Goal: Information Seeking & Learning: Learn about a topic

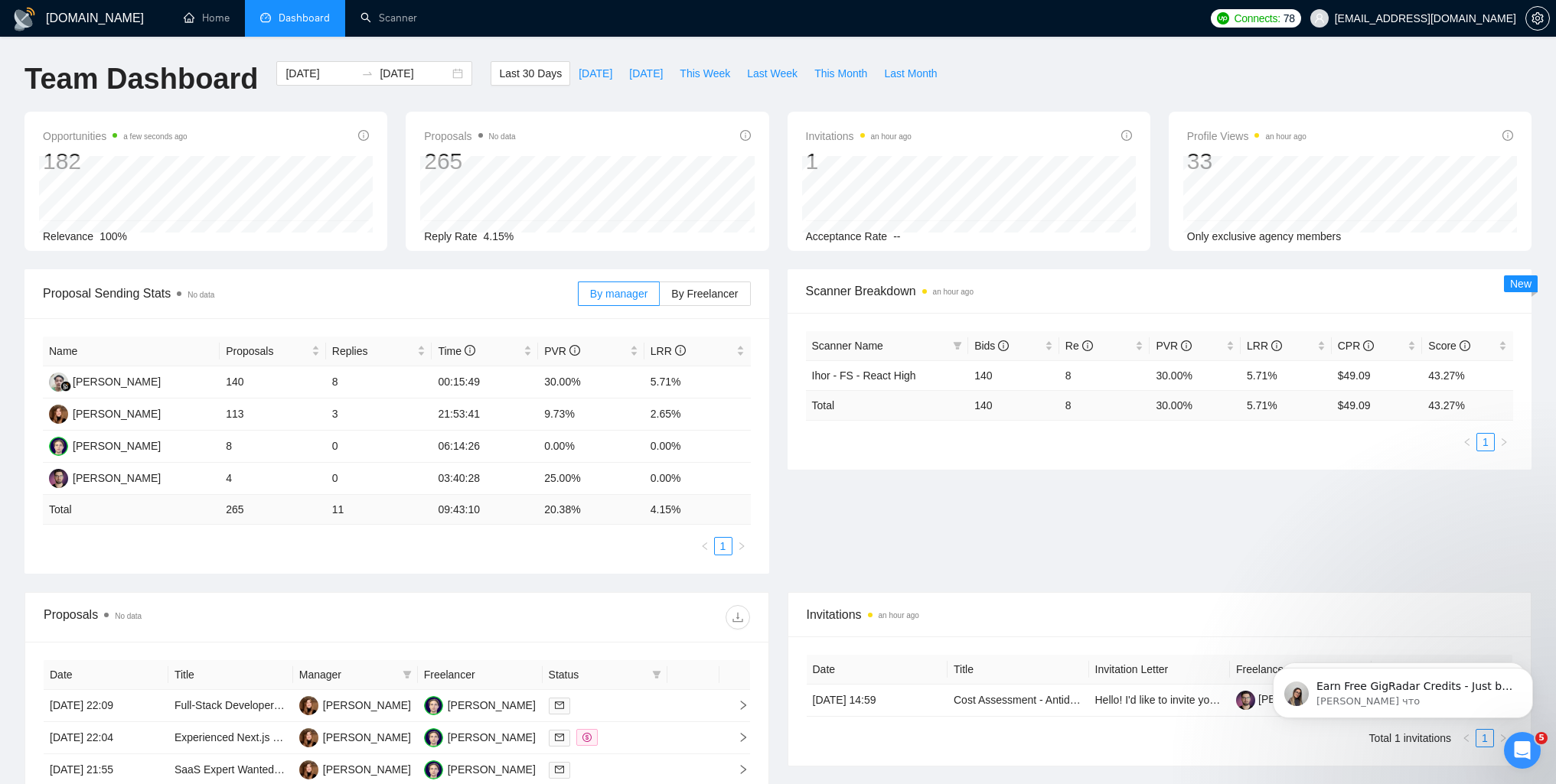
drag, startPoint x: 1520, startPoint y: 380, endPoint x: 1463, endPoint y: 393, distance: 58.5
click at [1520, 380] on div "Scanner Name Bids Re PVR LRR CPR Score Ihor - FS - React High 140 8 30.00% 5.71…" at bounding box center [1159, 391] width 745 height 156
click at [305, 72] on input "[DATE]" at bounding box center [320, 73] width 70 height 17
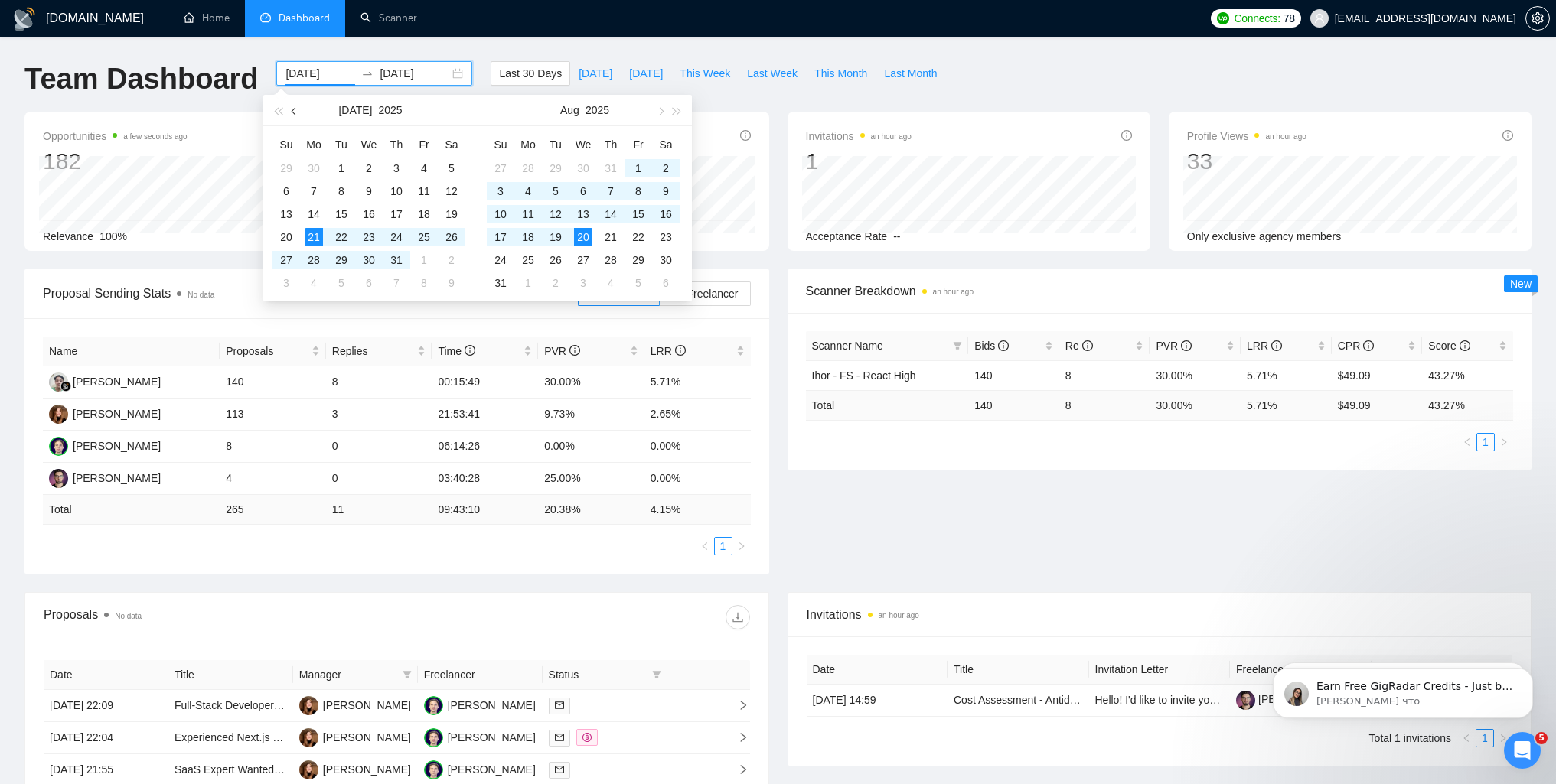
click at [294, 108] on span "button" at bounding box center [296, 111] width 8 height 8
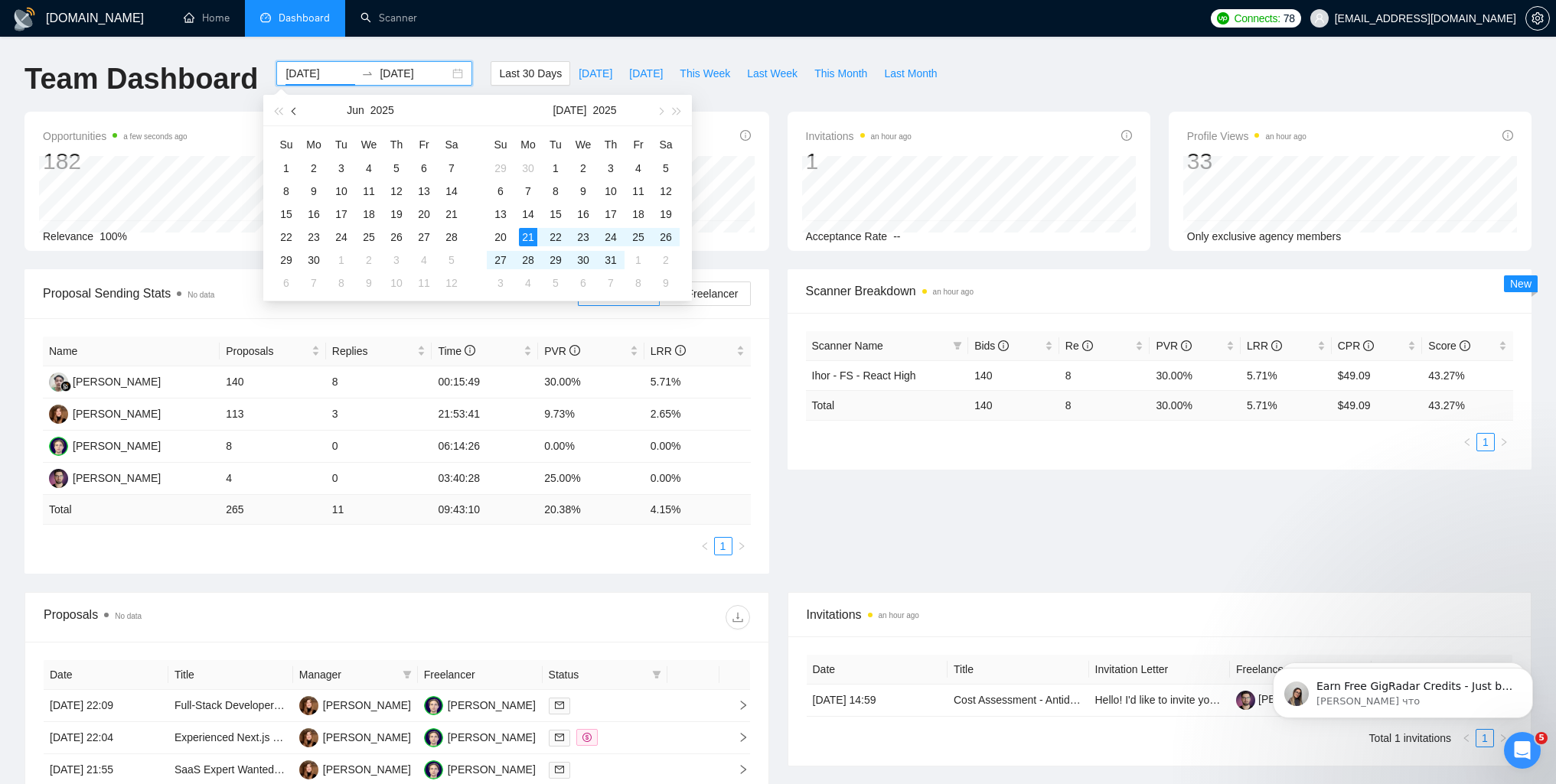
click at [293, 112] on span "button" at bounding box center [296, 111] width 8 height 8
type input "[DATE]"
click at [342, 235] on div "20" at bounding box center [341, 237] width 18 height 18
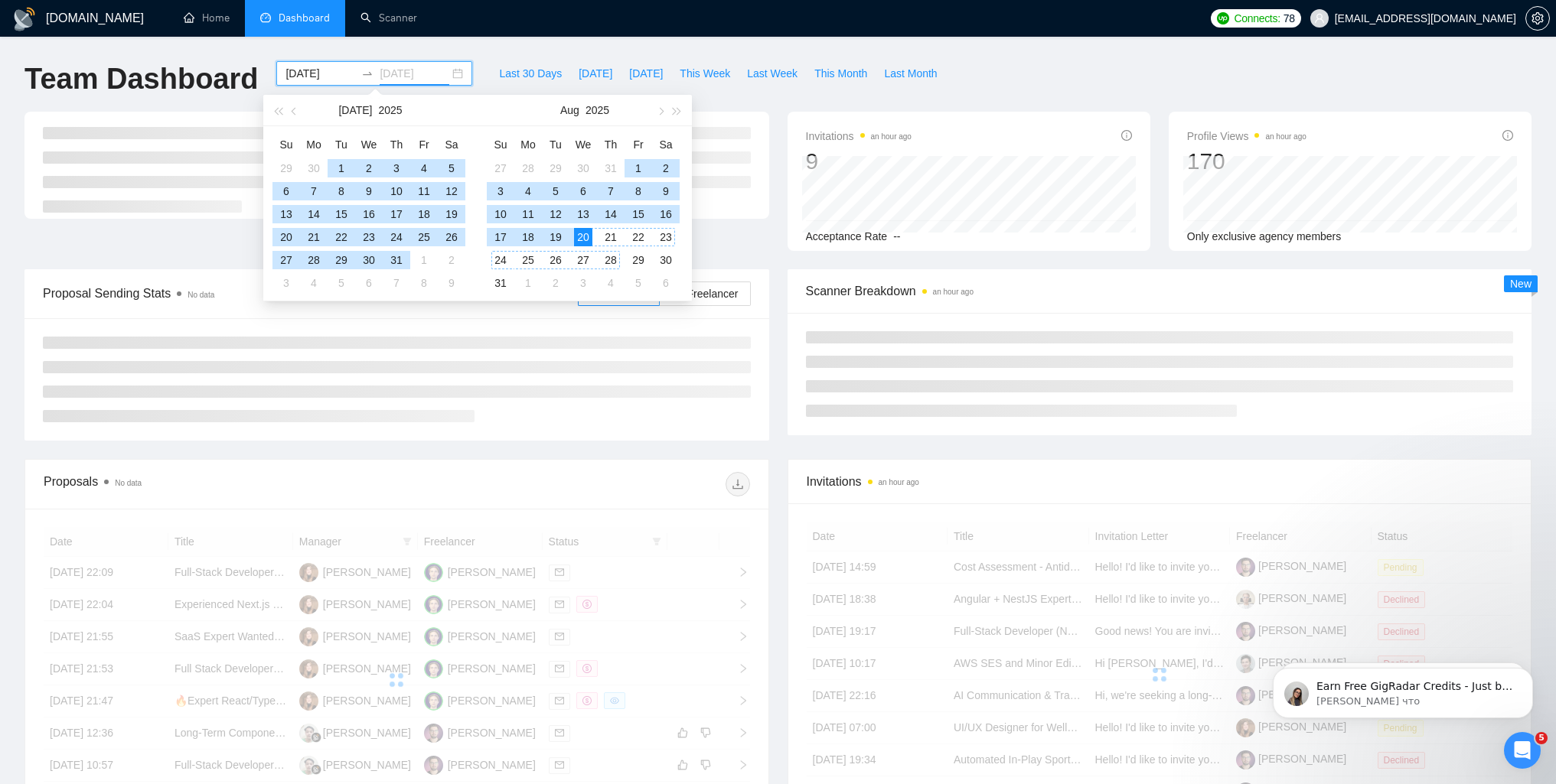
type input "[DATE]"
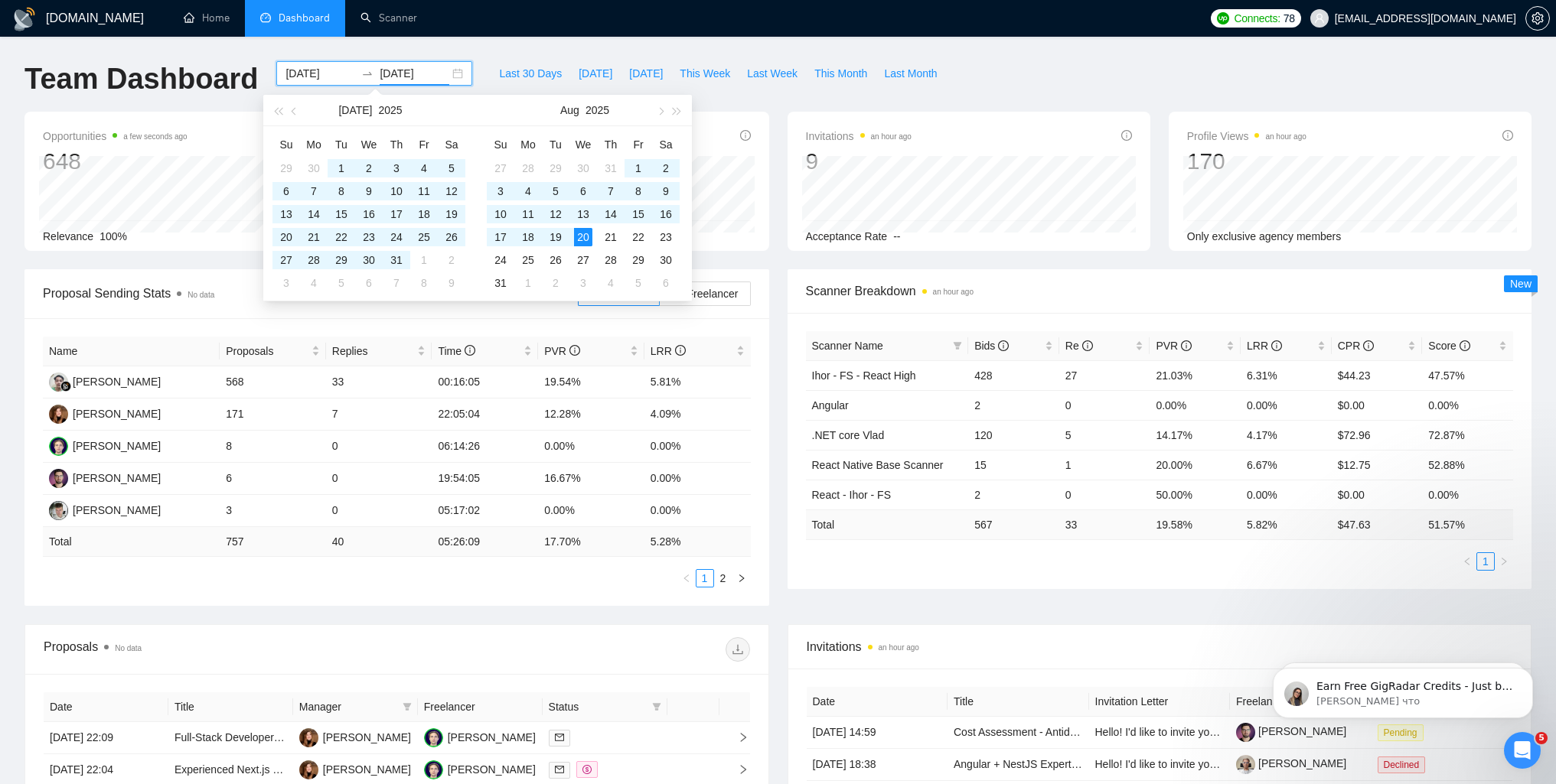
click at [793, 300] on div "Scanner Breakdown an hour ago" at bounding box center [1159, 291] width 745 height 45
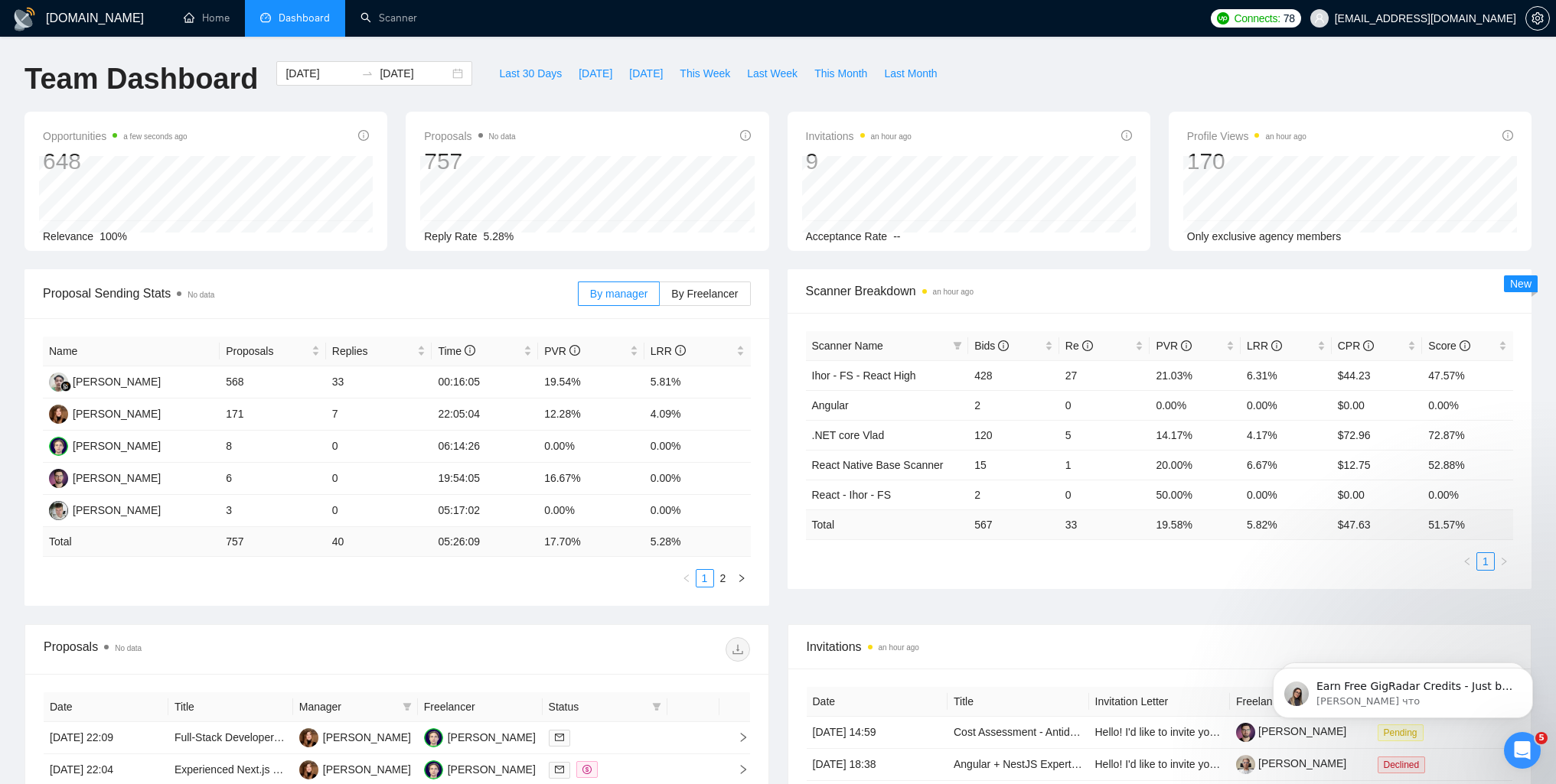
click at [959, 578] on div "Scanner Name Bids Re PVR LRR CPR Score Ihor - FS - React High 428 27 21.03% 6.3…" at bounding box center [1159, 451] width 745 height 277
click at [1331, 595] on div "Proposal Sending Stats No data By manager By Freelancer Name Proposals Replies …" at bounding box center [778, 446] width 1525 height 355
drag, startPoint x: 259, startPoint y: 73, endPoint x: 424, endPoint y: 72, distance: 165.0
click at [424, 72] on div "[DATE] [DATE]" at bounding box center [374, 86] width 215 height 51
copy div
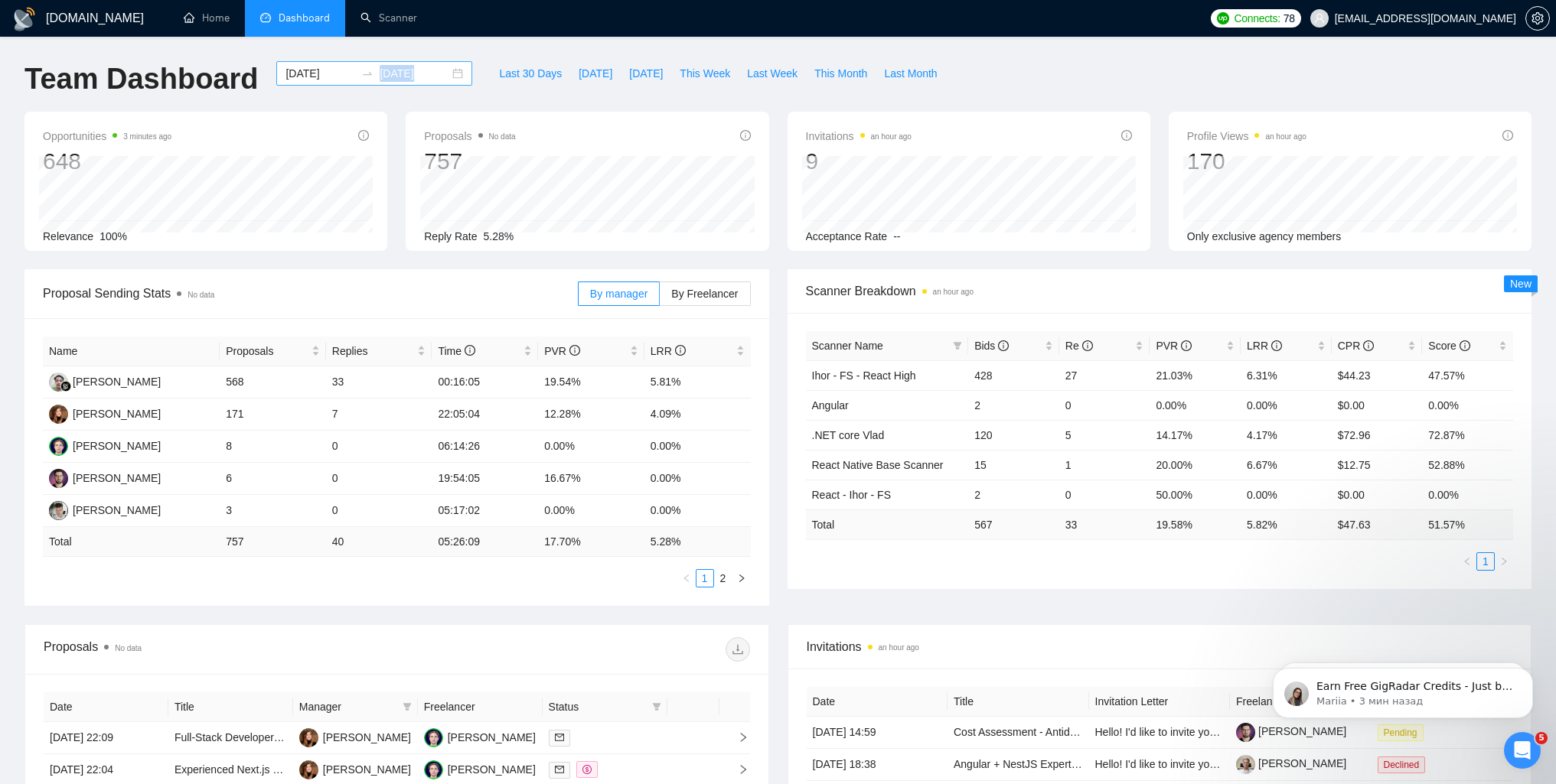
drag, startPoint x: 467, startPoint y: 72, endPoint x: 367, endPoint y: 73, distance: 100.0
click at [367, 73] on div "[DATE] [DATE]" at bounding box center [374, 86] width 215 height 51
copy input
drag, startPoint x: 481, startPoint y: 237, endPoint x: 513, endPoint y: 237, distance: 32.0
click at [513, 237] on div "Reply Rate 5.28%" at bounding box center [587, 237] width 326 height 17
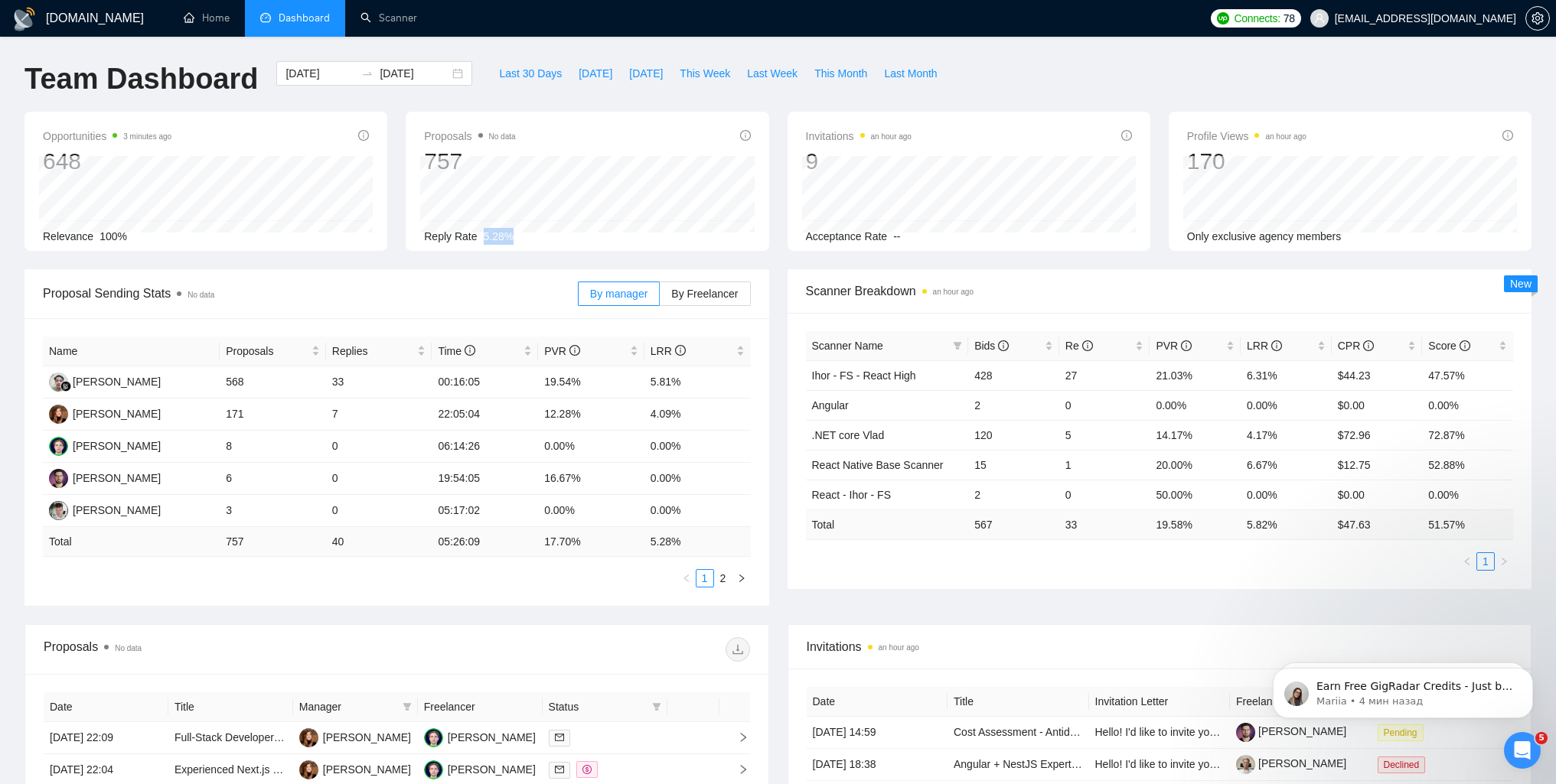
copy span "5.28%"
click at [479, 319] on div "Name Proposals Replies Time PVR LRR [PERSON_NAME] 568 33 00:16:05 19.54% 5.81% …" at bounding box center [397, 463] width 745 height 288
click at [446, 79] on div "[DATE] [DATE]" at bounding box center [374, 73] width 196 height 25
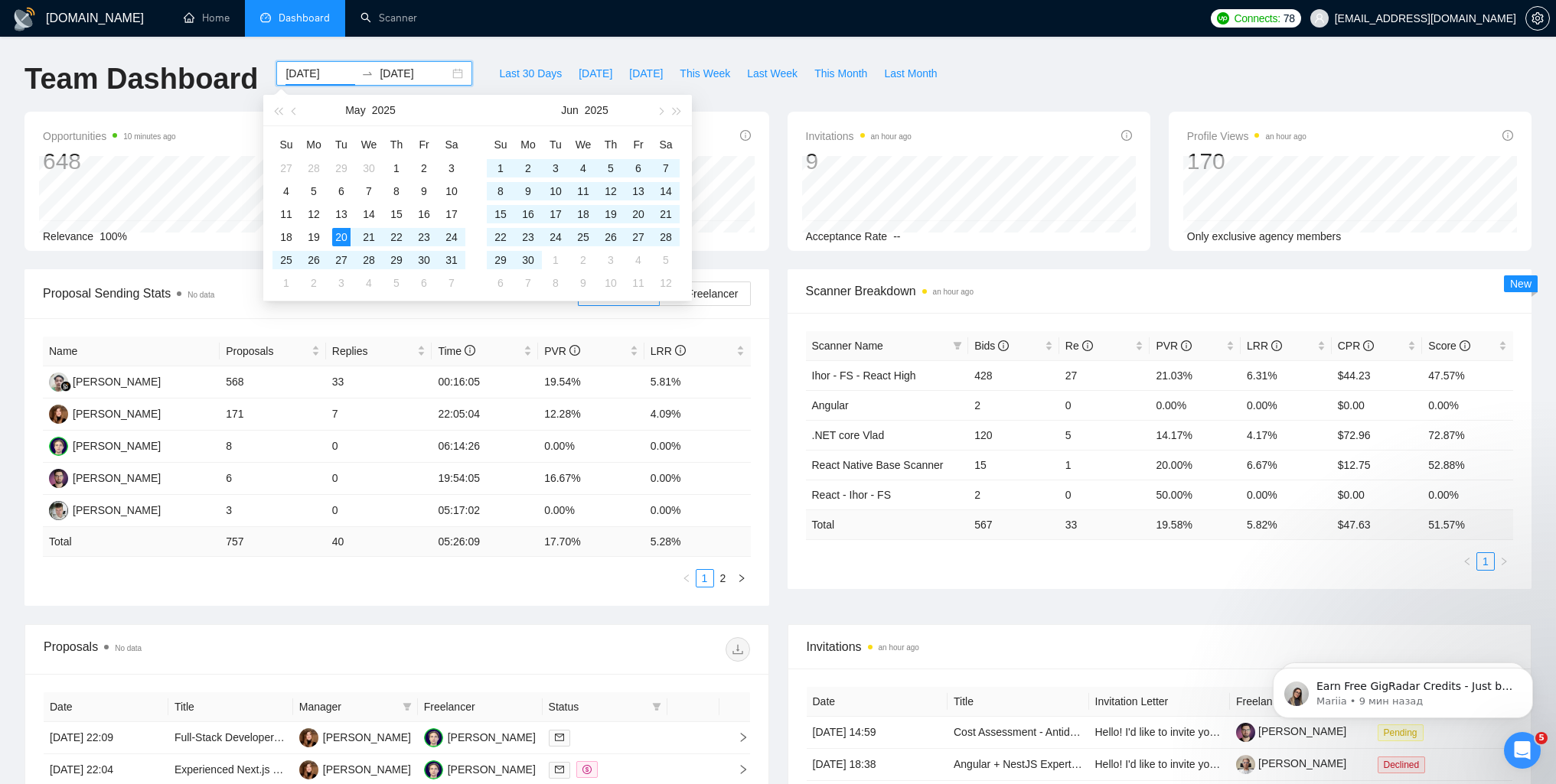
click at [446, 76] on div "[DATE] [DATE]" at bounding box center [374, 73] width 196 height 25
type input "[DATE]"
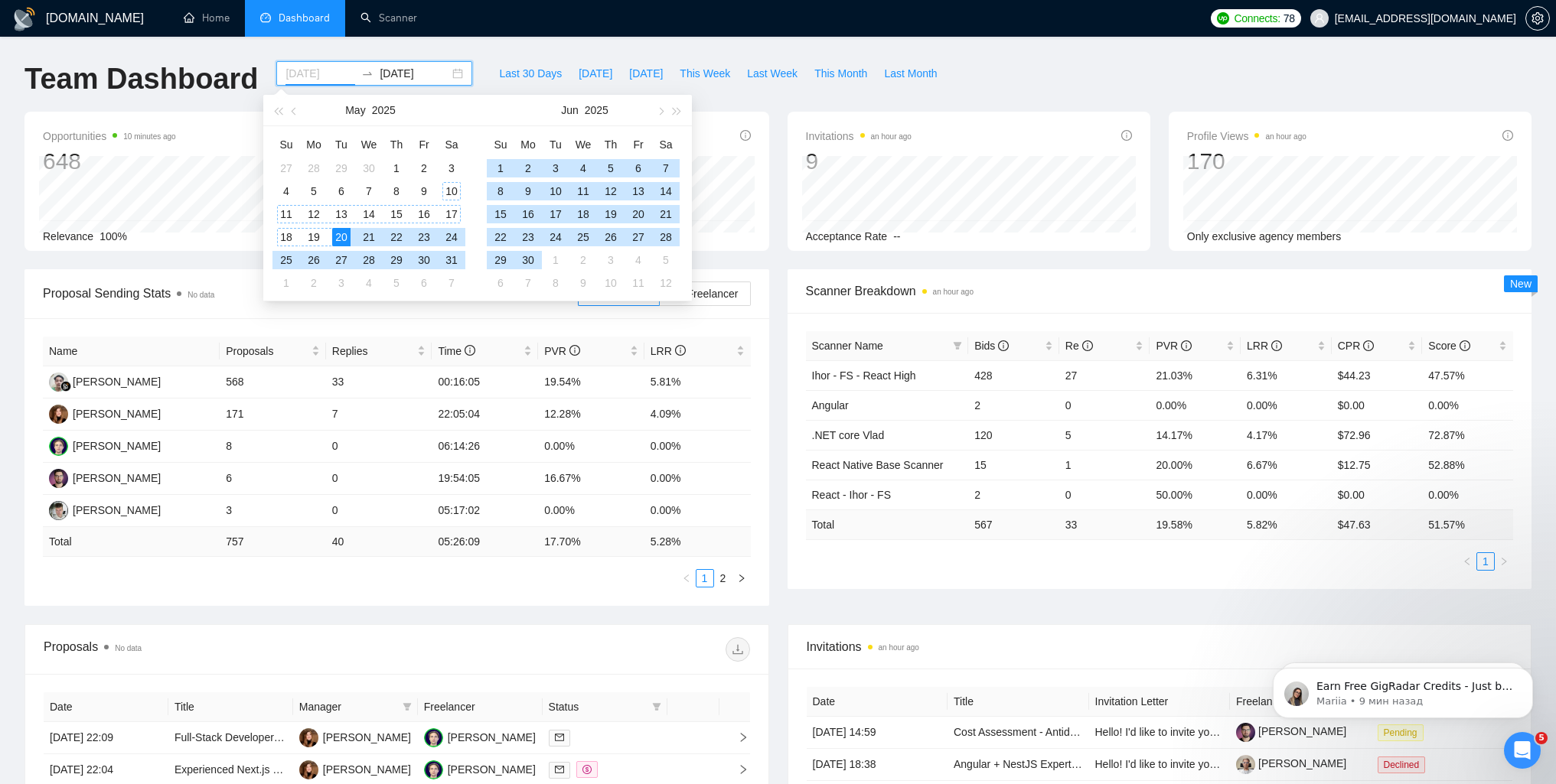
click at [450, 188] on div "10" at bounding box center [451, 191] width 18 height 18
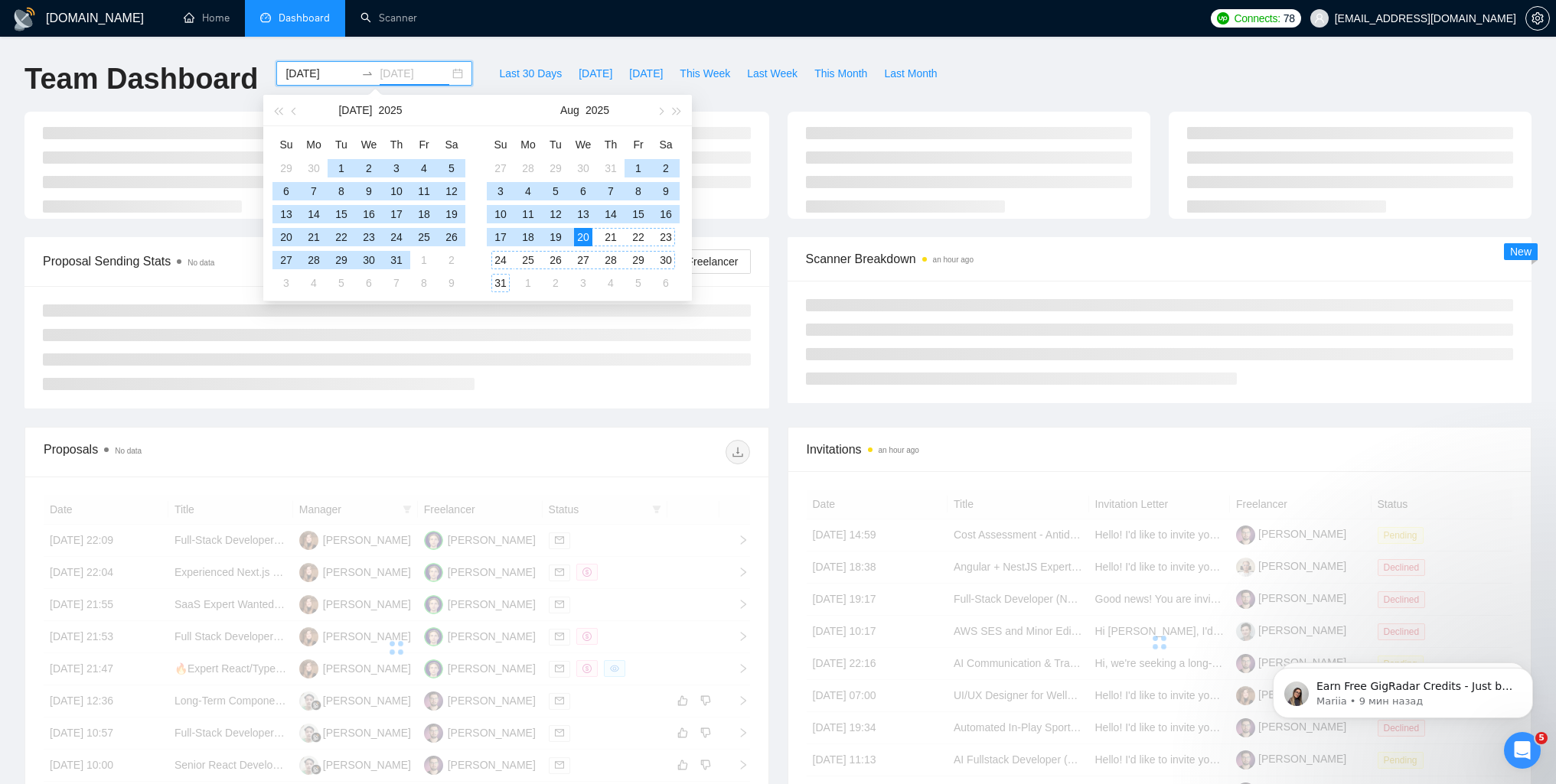
type input "[DATE]"
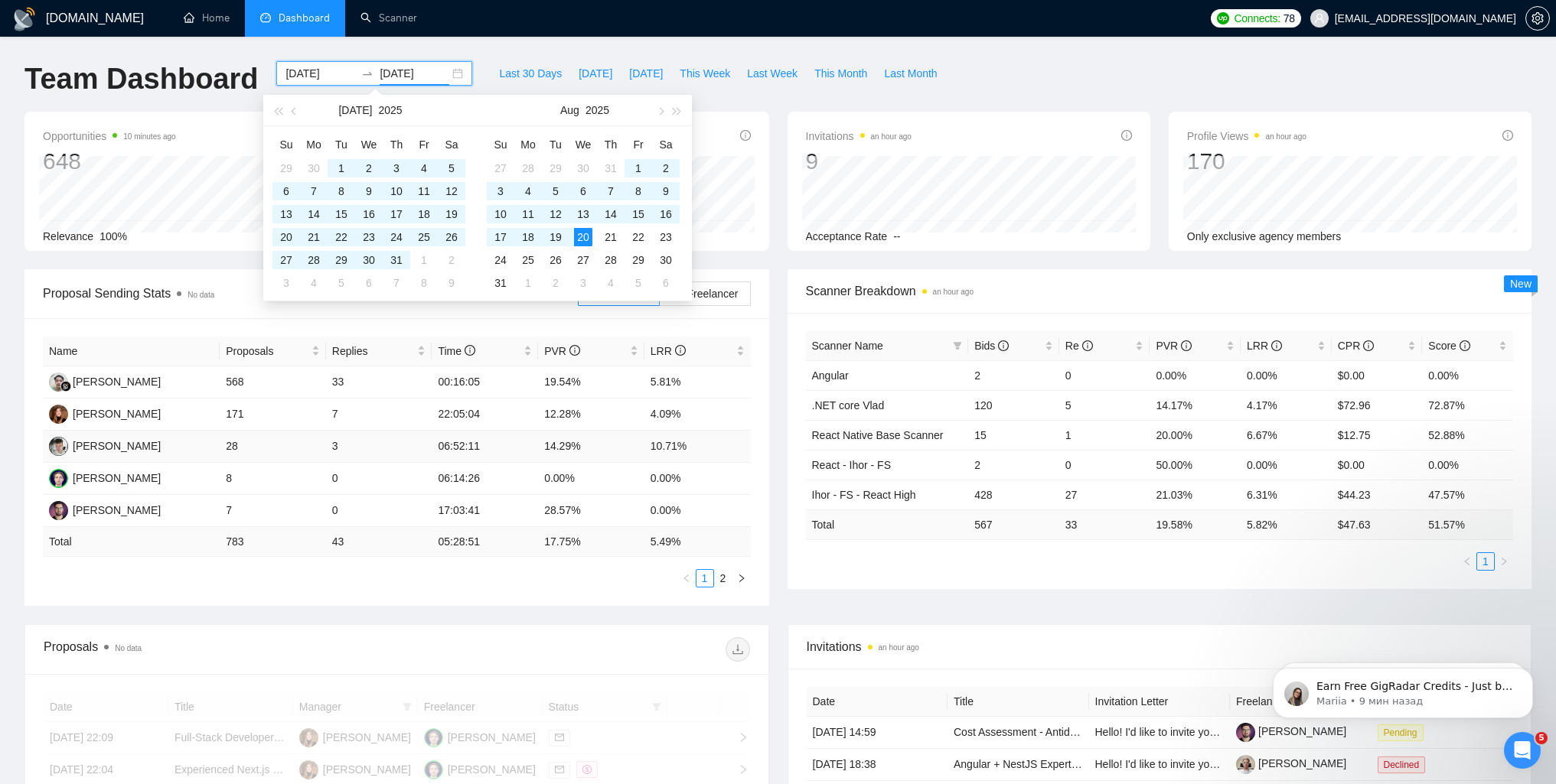
click at [618, 443] on td "14.29%" at bounding box center [591, 447] width 107 height 32
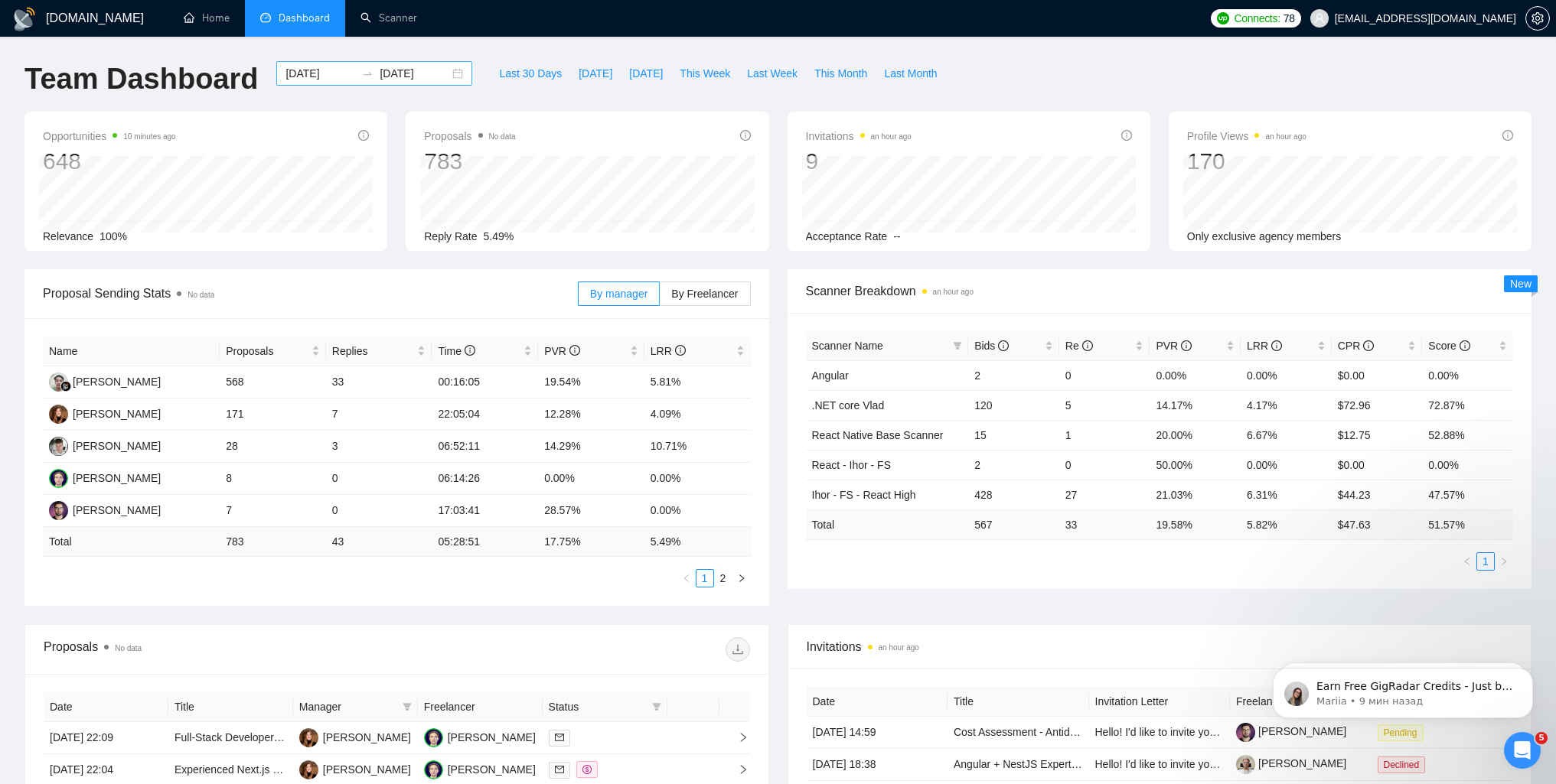
click at [441, 71] on div "[DATE] [DATE]" at bounding box center [374, 73] width 196 height 25
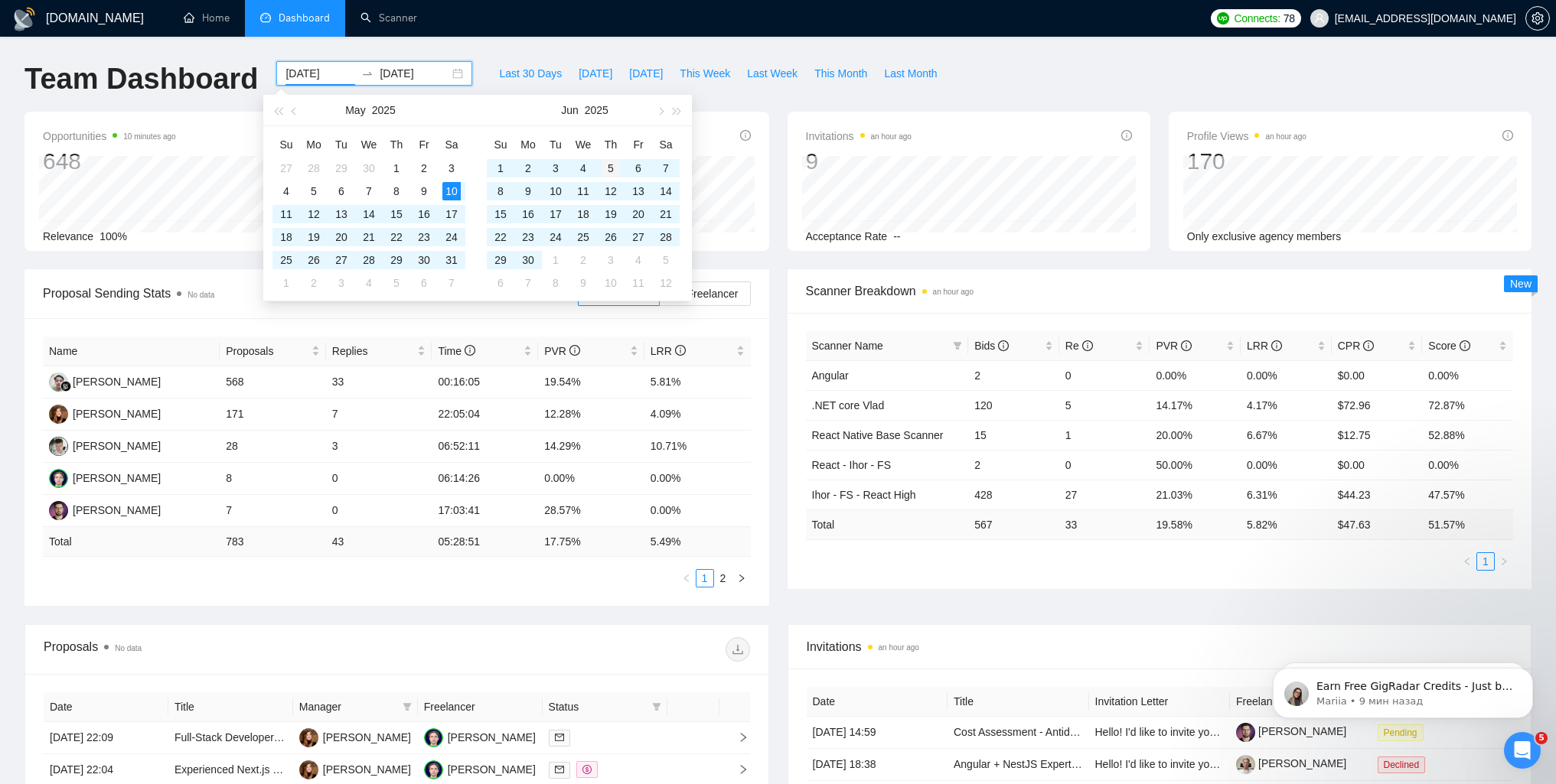
type input "[DATE]"
click at [611, 165] on div "5" at bounding box center [611, 168] width 18 height 18
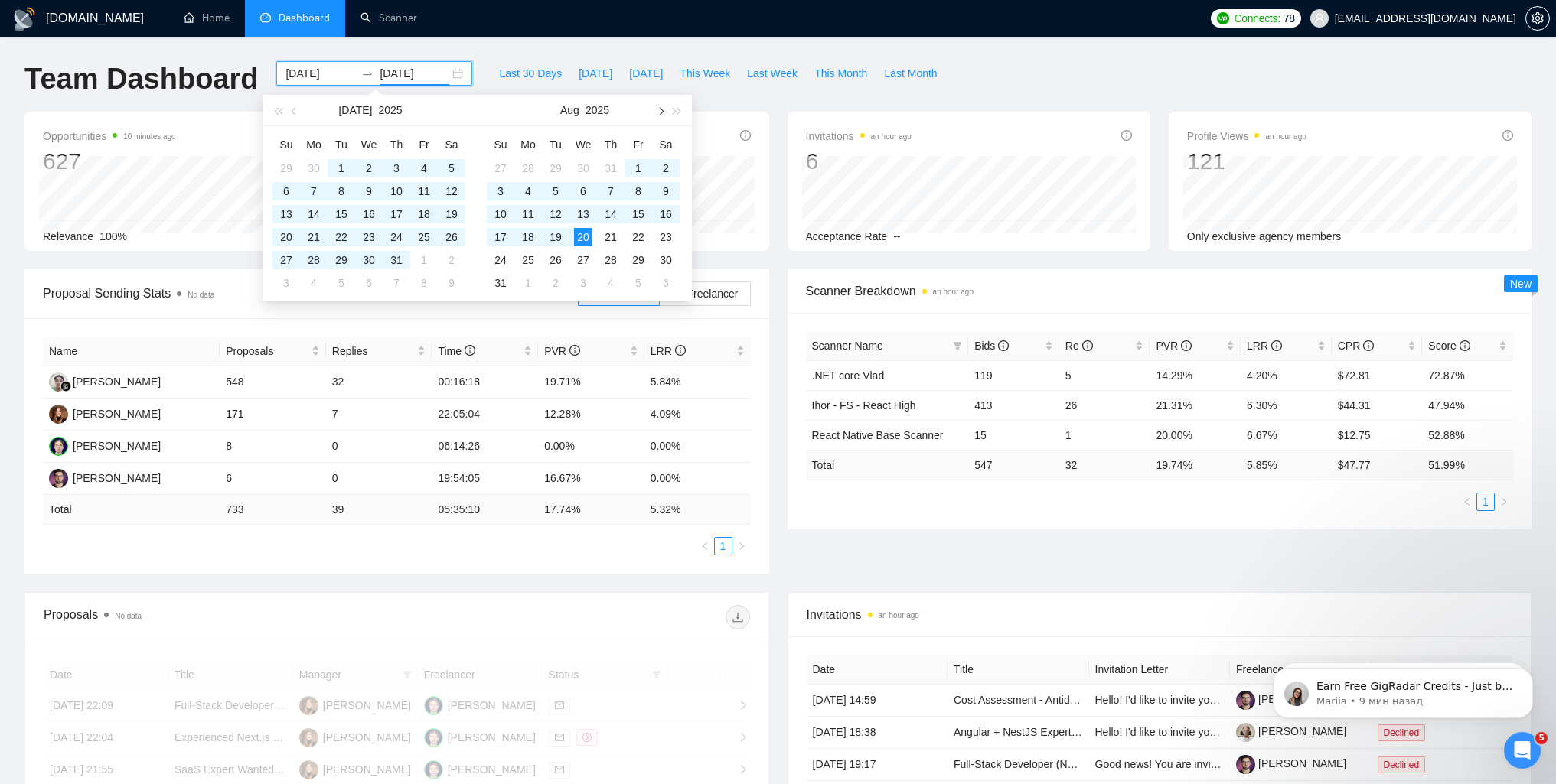
click at [660, 114] on button "button" at bounding box center [660, 110] width 17 height 31
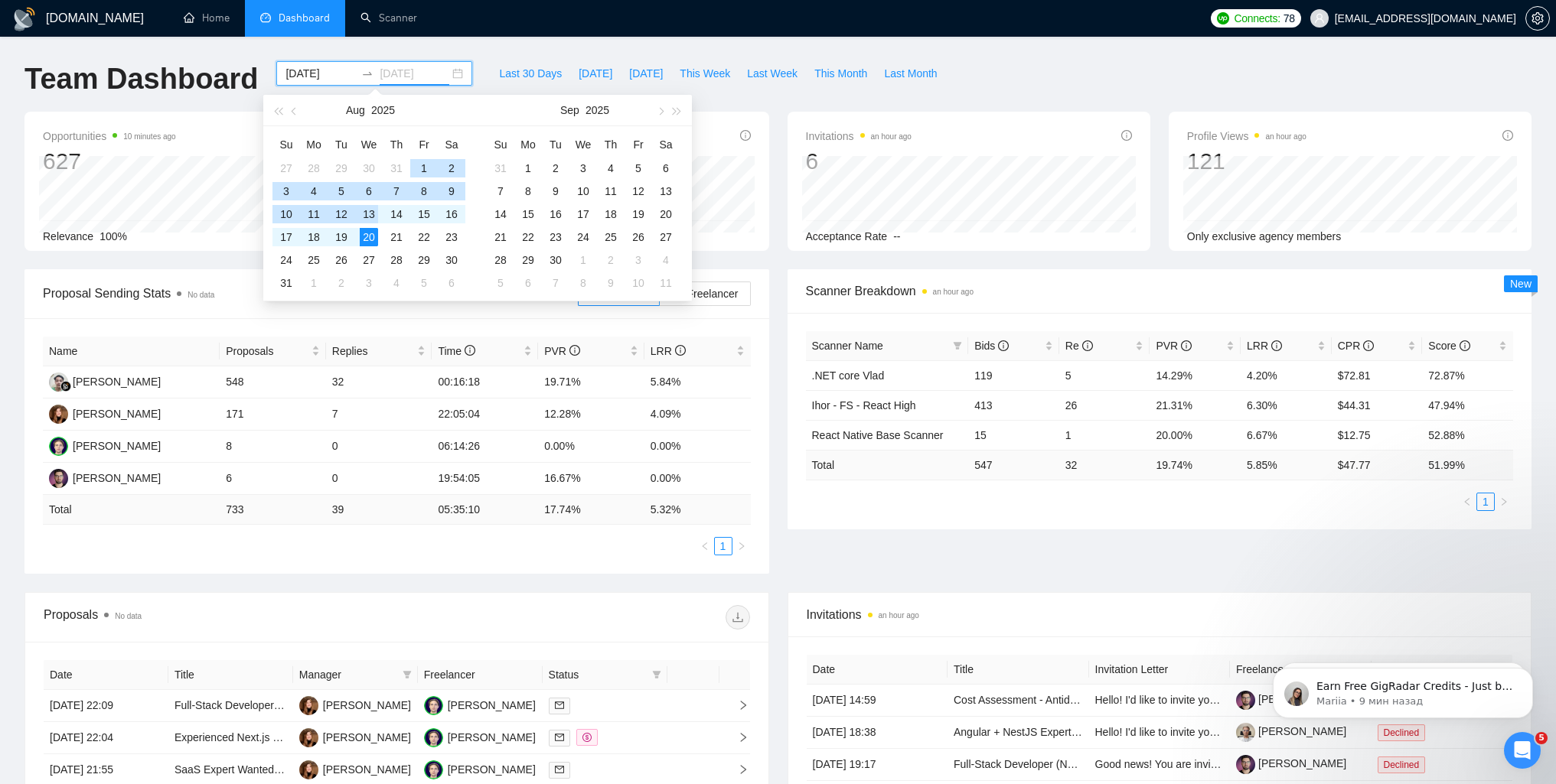
type input "[DATE]"
click at [366, 237] on div "20" at bounding box center [368, 237] width 18 height 18
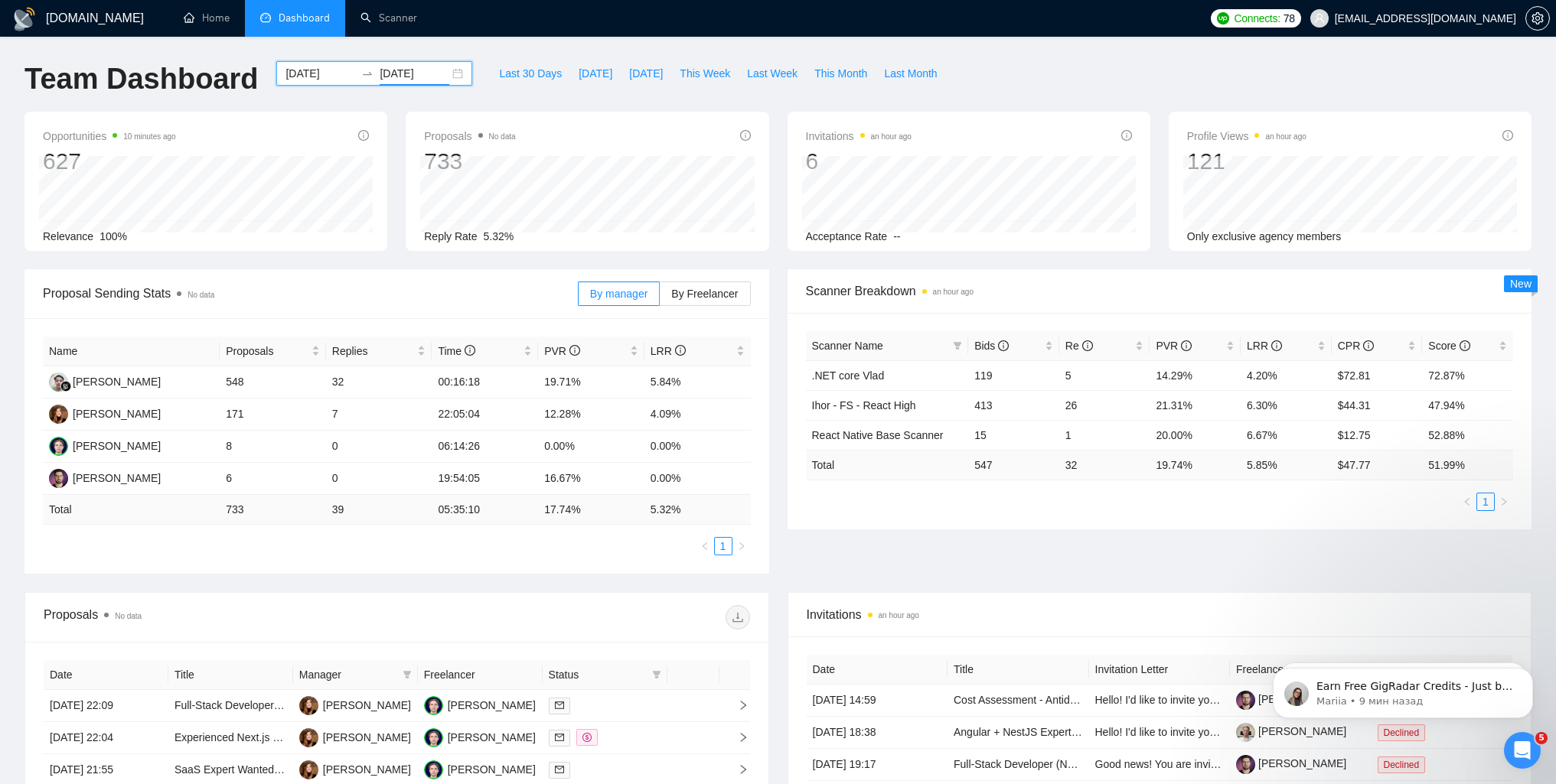
click at [310, 73] on input "[DATE]" at bounding box center [320, 73] width 70 height 17
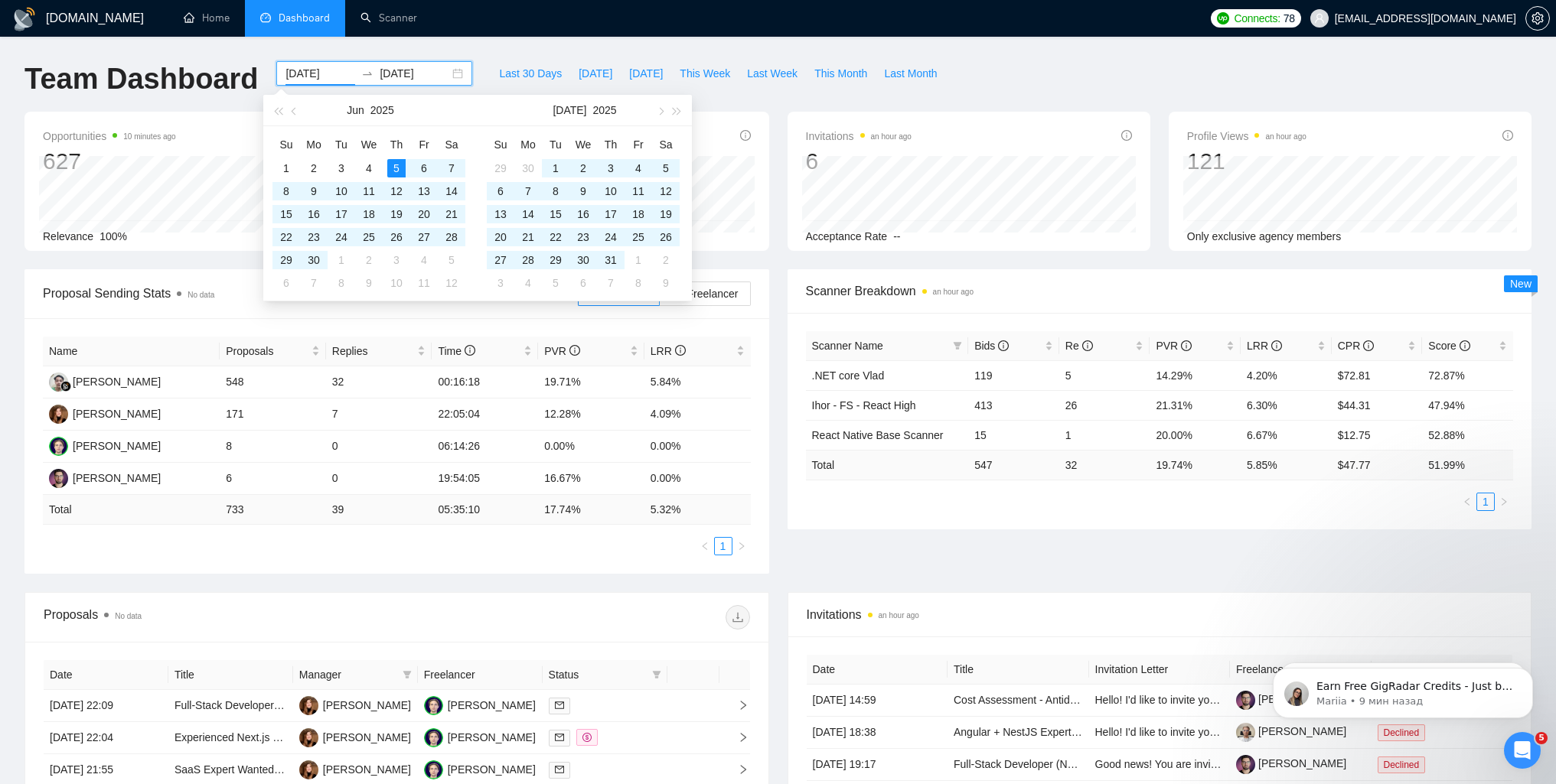
click at [447, 79] on div "[DATE] [DATE]" at bounding box center [374, 73] width 196 height 25
type input "[DATE]"
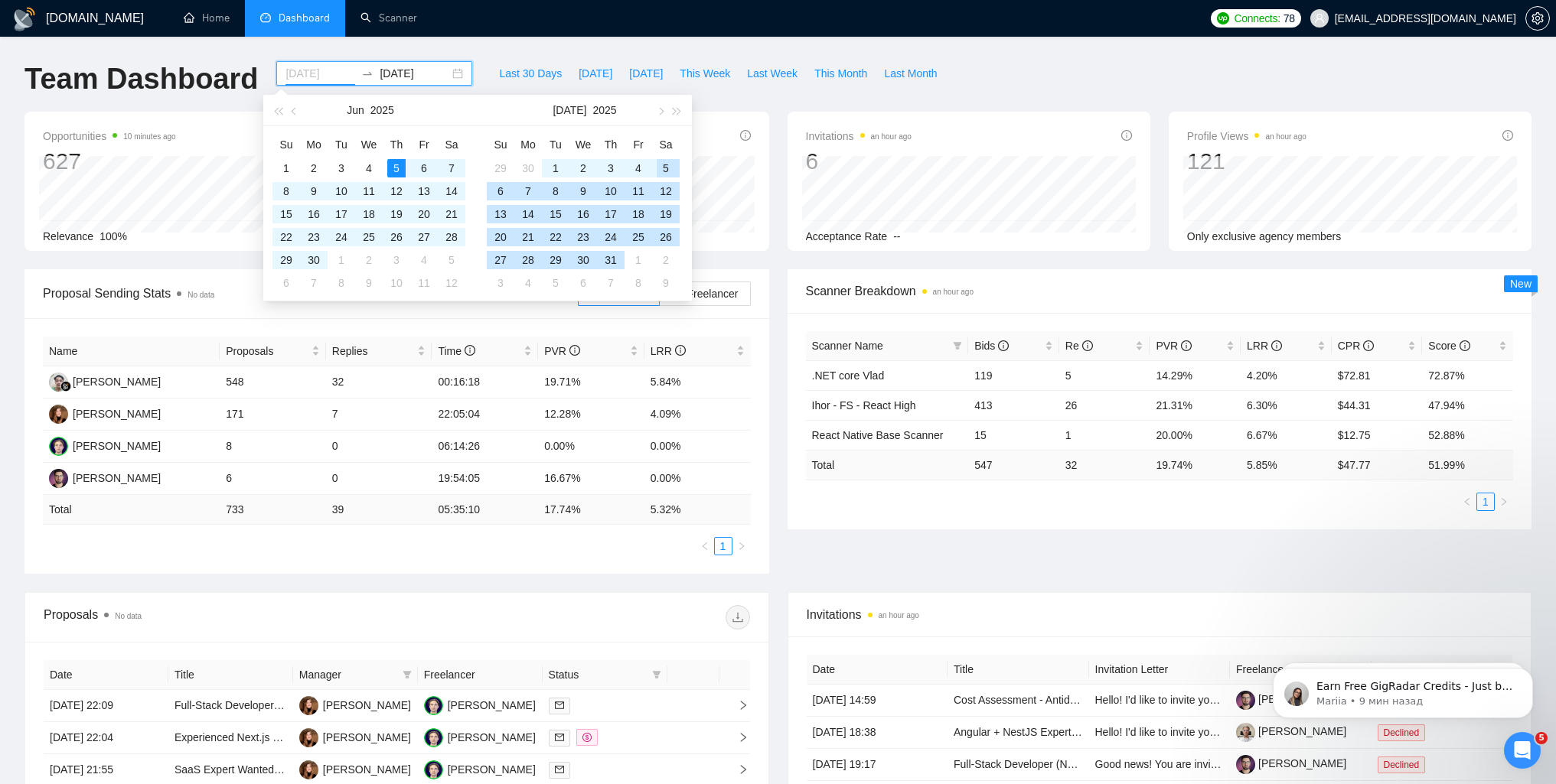
click at [658, 167] on div "5" at bounding box center [665, 168] width 18 height 18
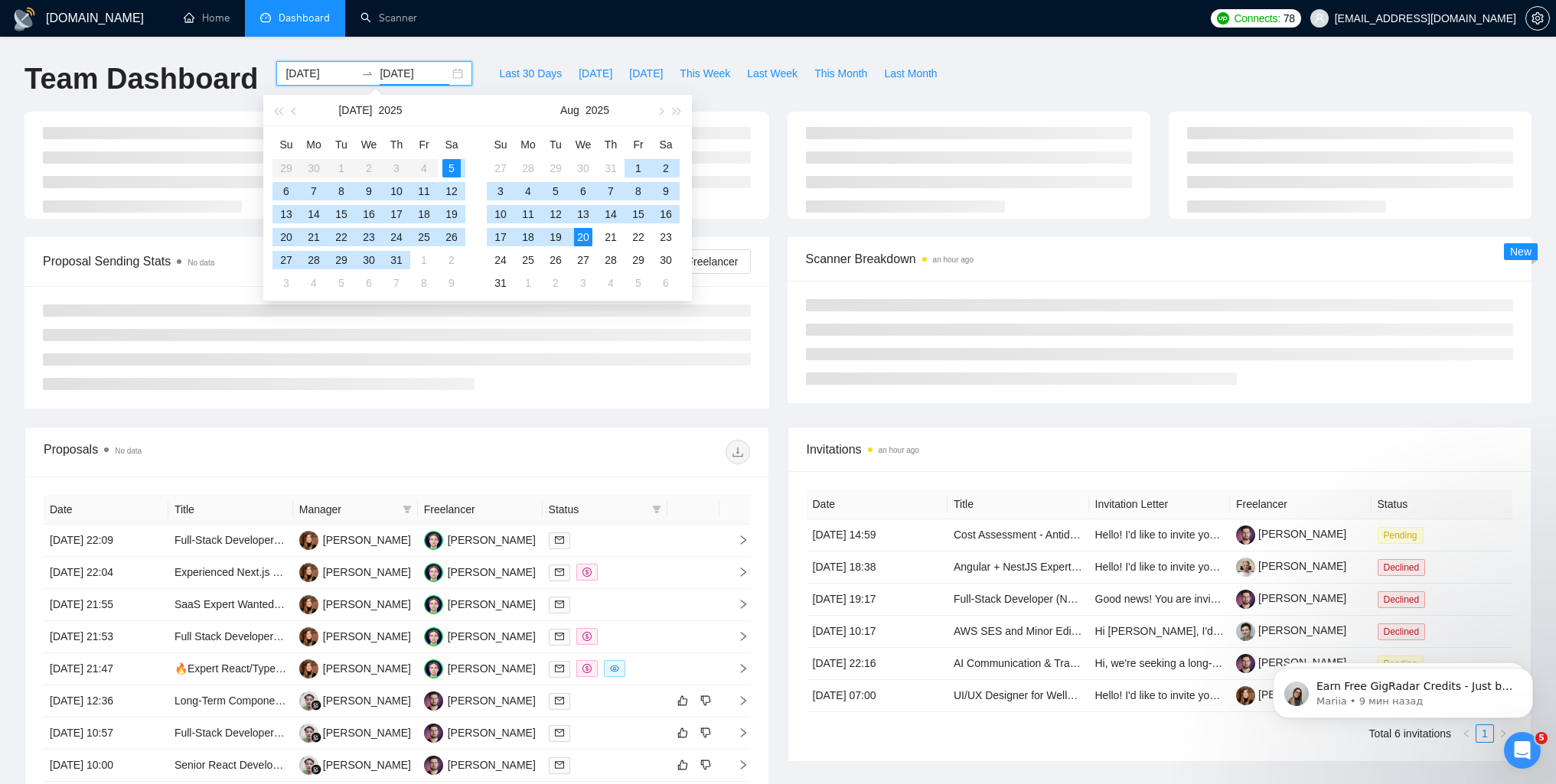
type input "[DATE]"
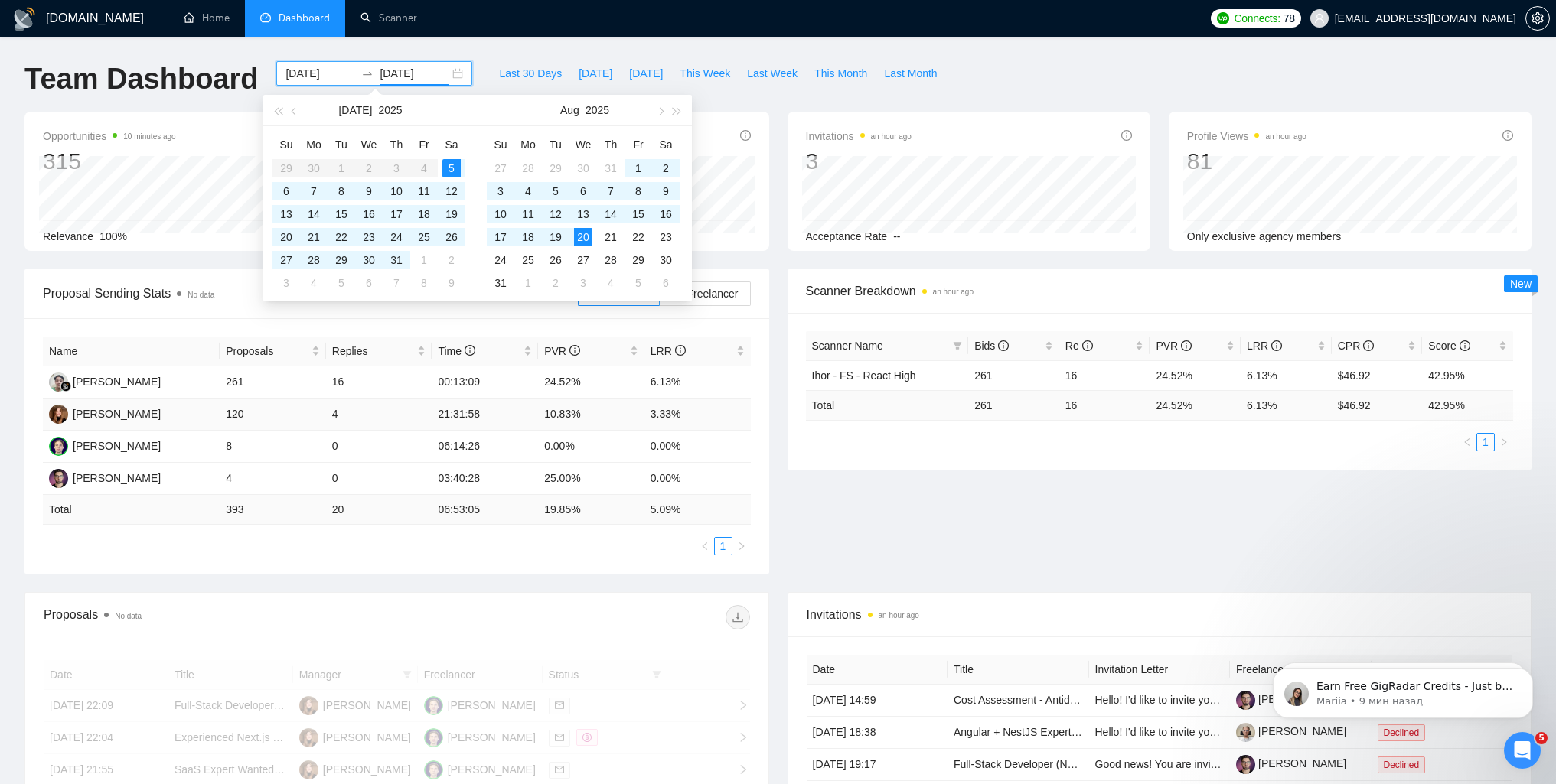
click at [675, 412] on td "3.33%" at bounding box center [697, 415] width 107 height 32
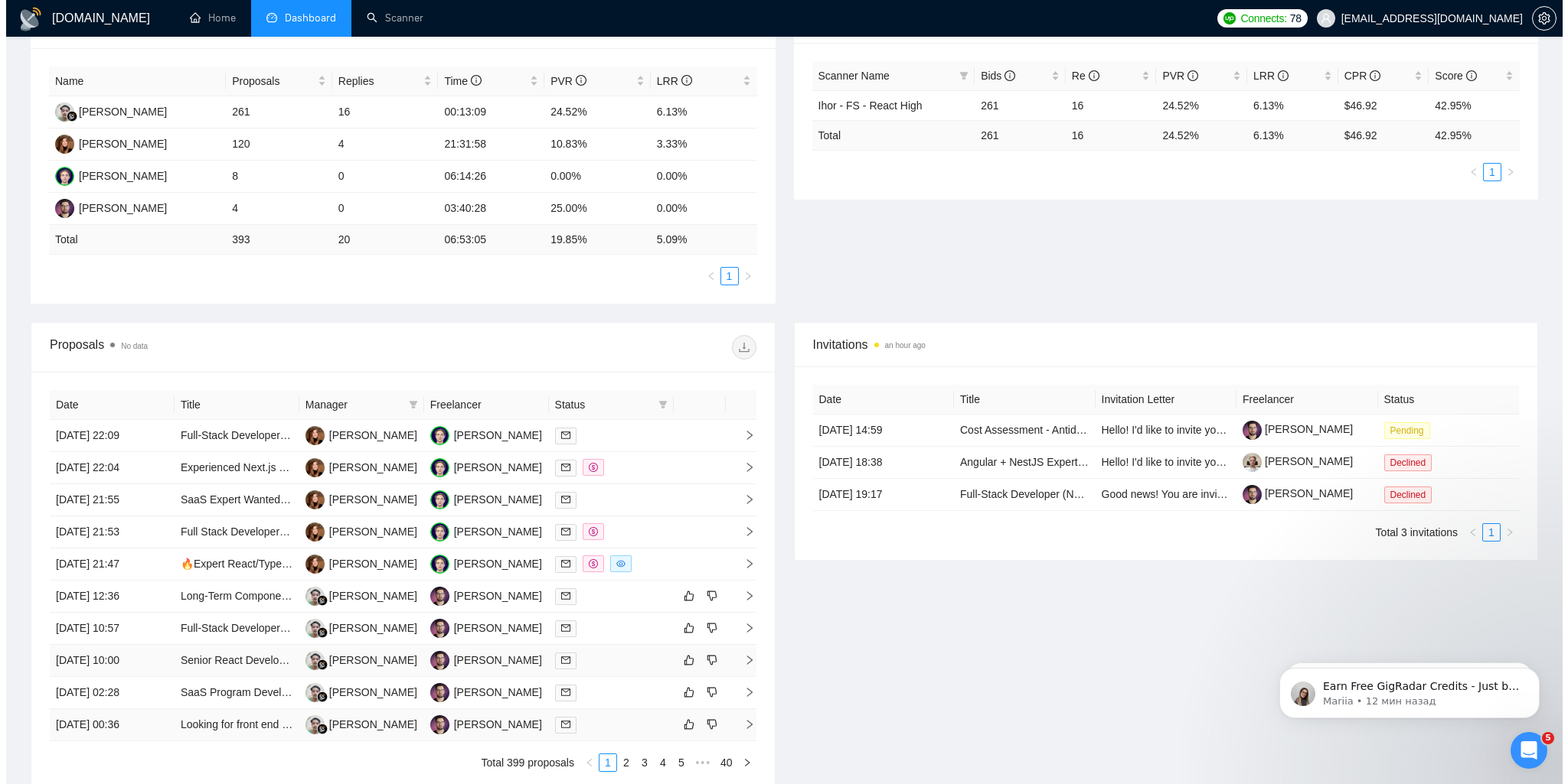
scroll to position [382, 0]
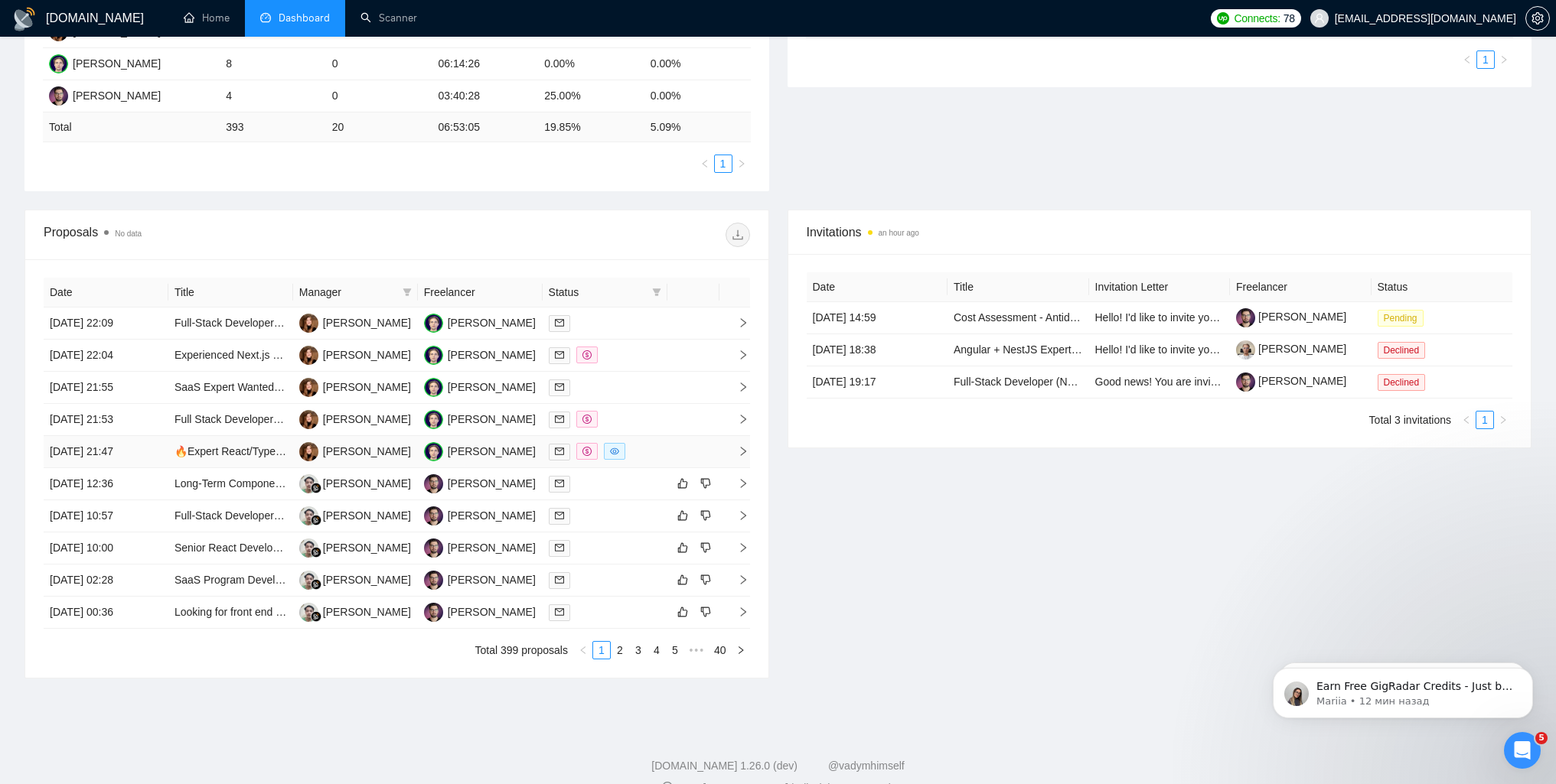
click at [614, 448] on icon "eye" at bounding box center [614, 451] width 10 height 10
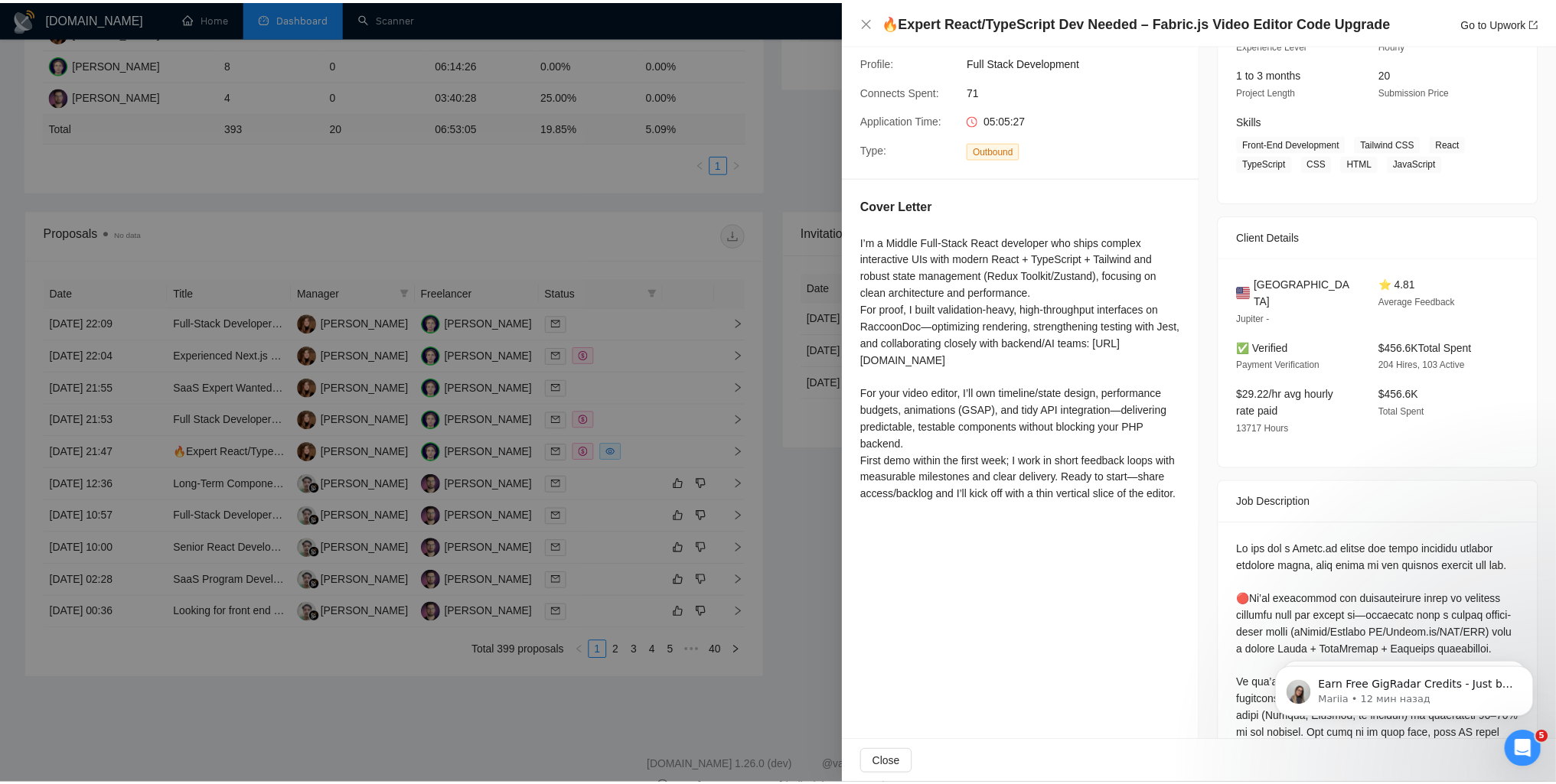
scroll to position [230, 0]
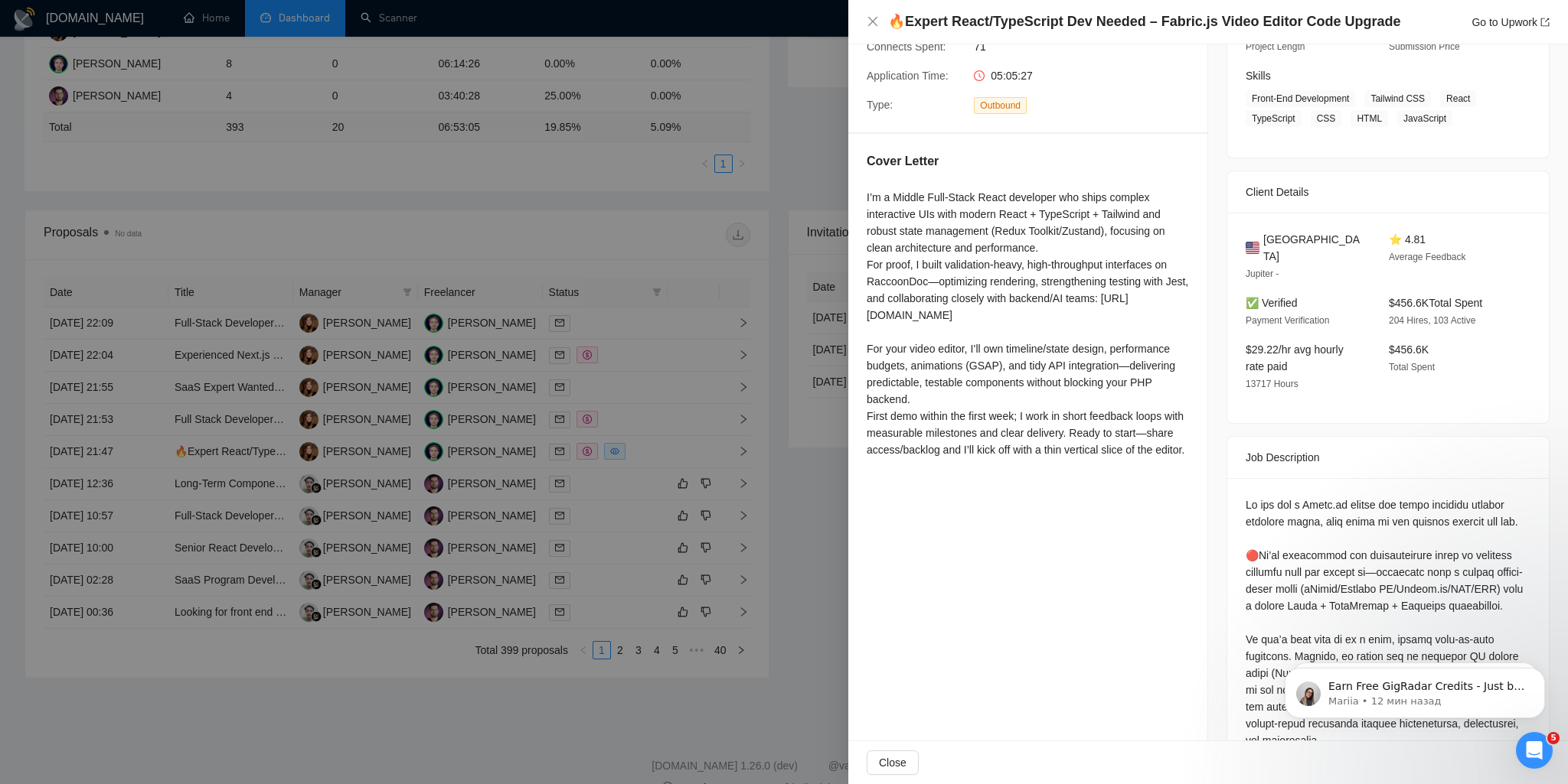
click at [644, 476] on div at bounding box center [784, 392] width 1568 height 784
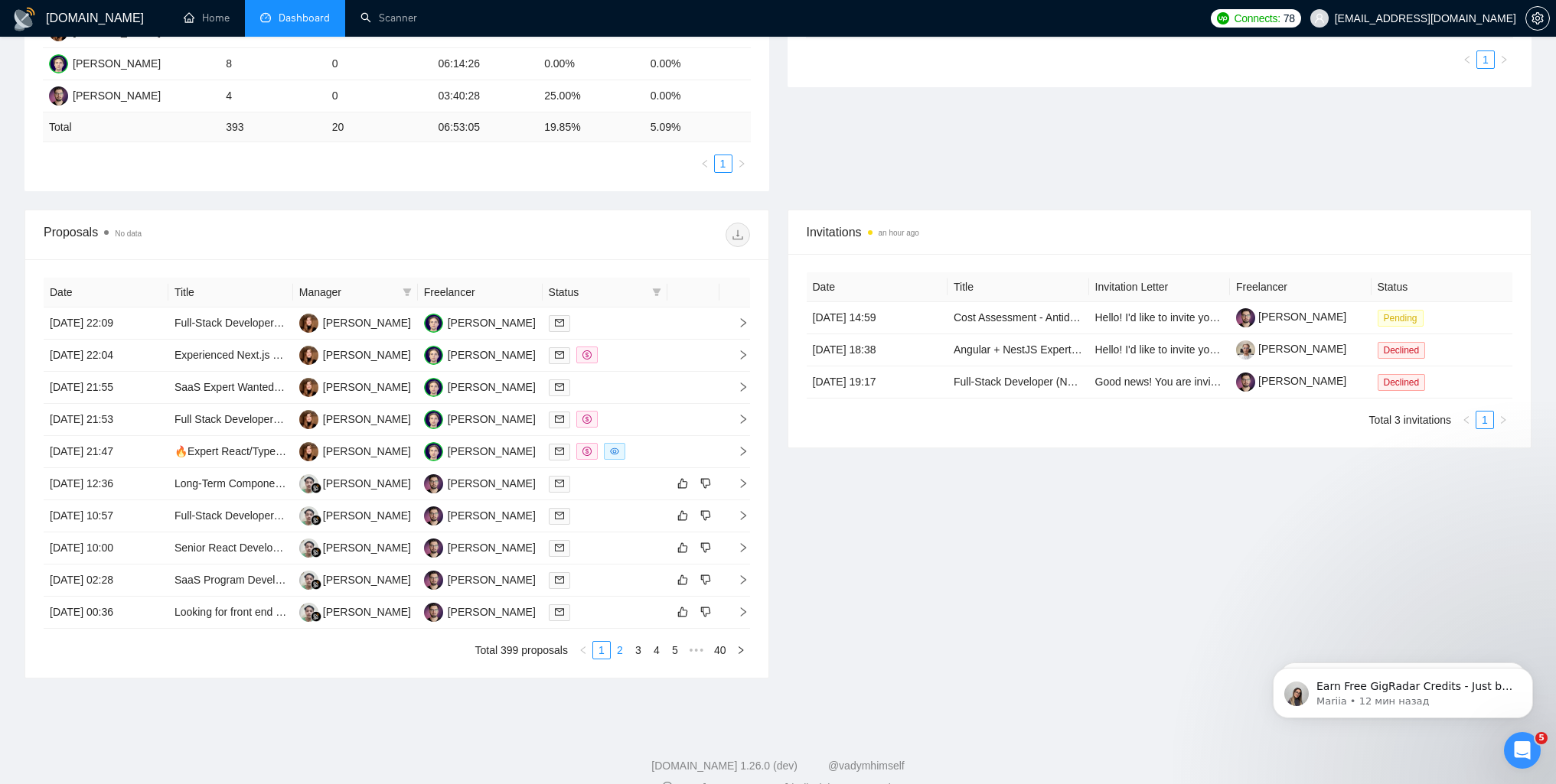
click at [620, 648] on link "2" at bounding box center [620, 650] width 17 height 17
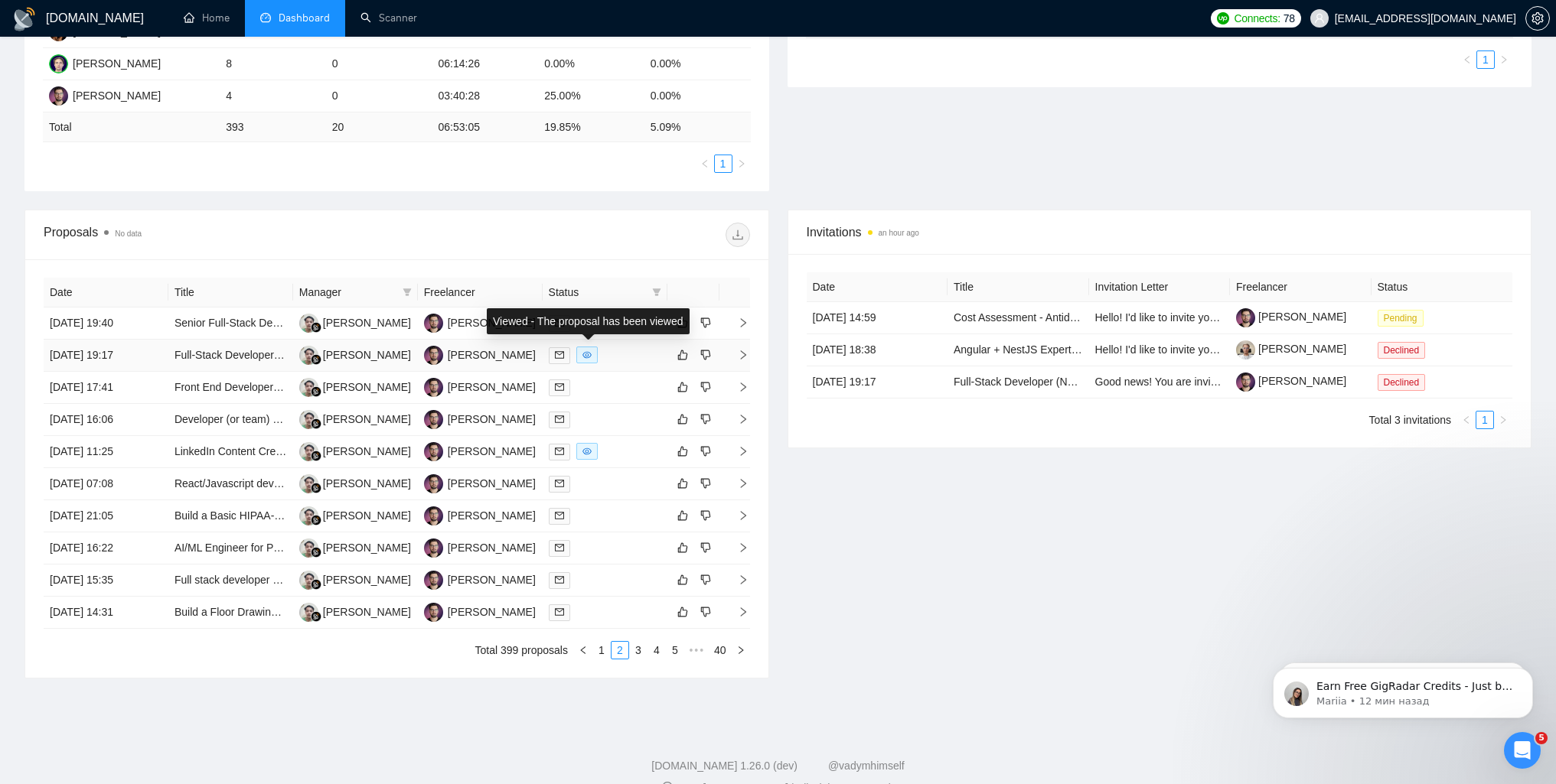
click at [591, 357] on icon "eye" at bounding box center [587, 354] width 10 height 7
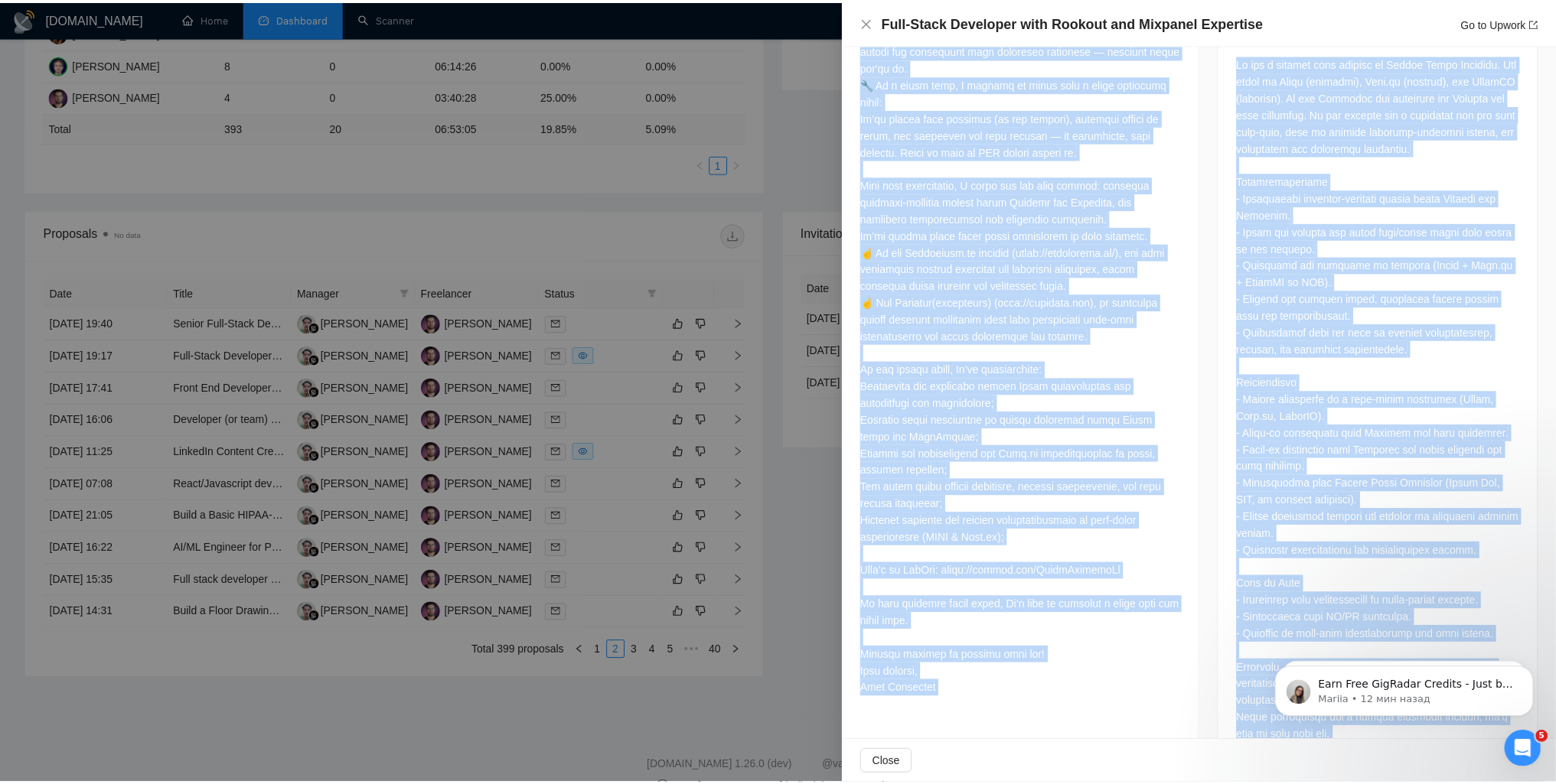
scroll to position [826, 0]
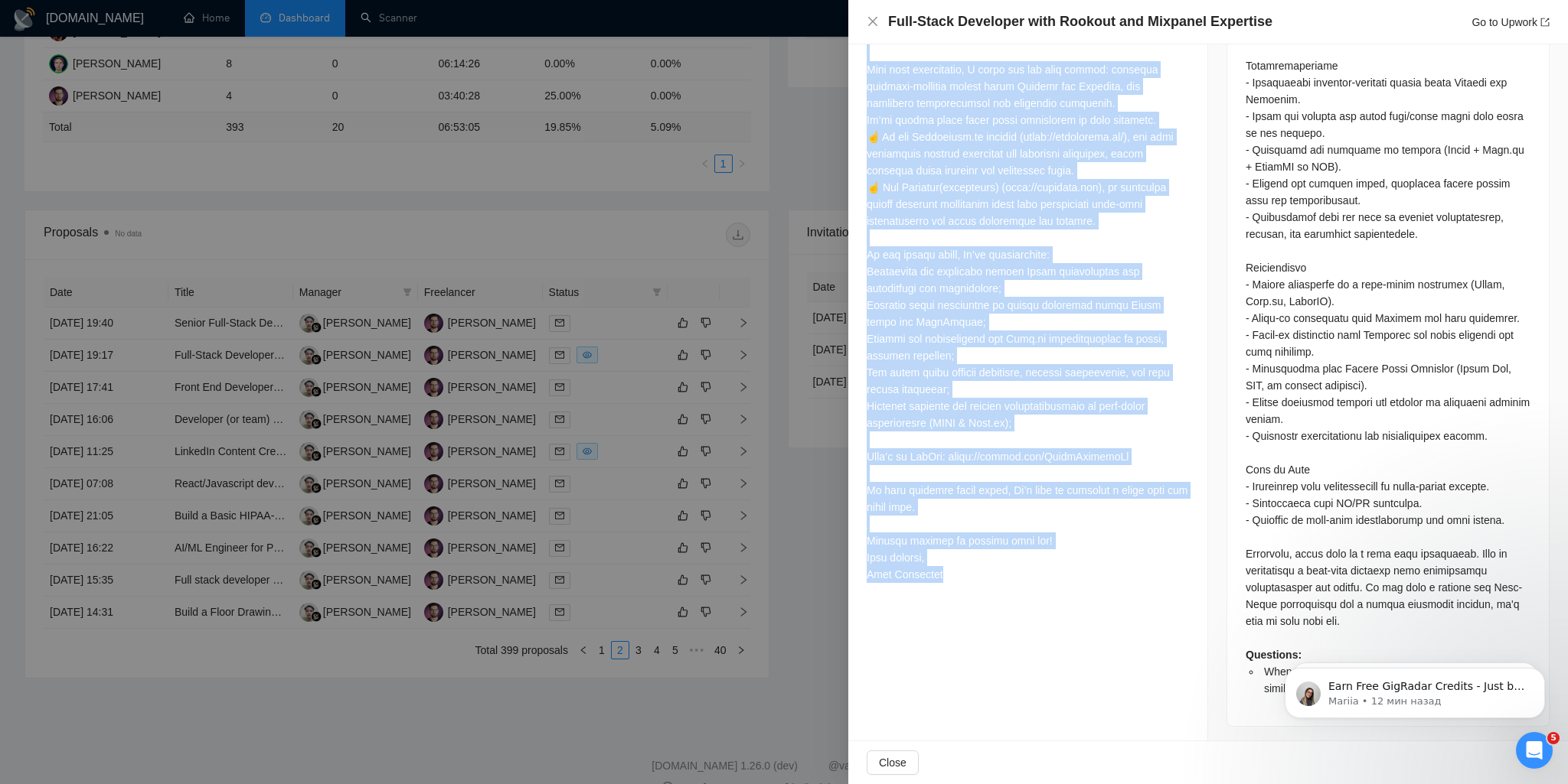
drag, startPoint x: 861, startPoint y: 186, endPoint x: 1105, endPoint y: 574, distance: 458.3
click at [1105, 574] on div "When you're managing multiple assignments with similar deadlines, how do you pr…" at bounding box center [1028, 105] width 359 height 1005
copy div "Loremips dolorsita-consec, adipi-elits doeiusmod tem’i utla — etd ma’al enim ad…"
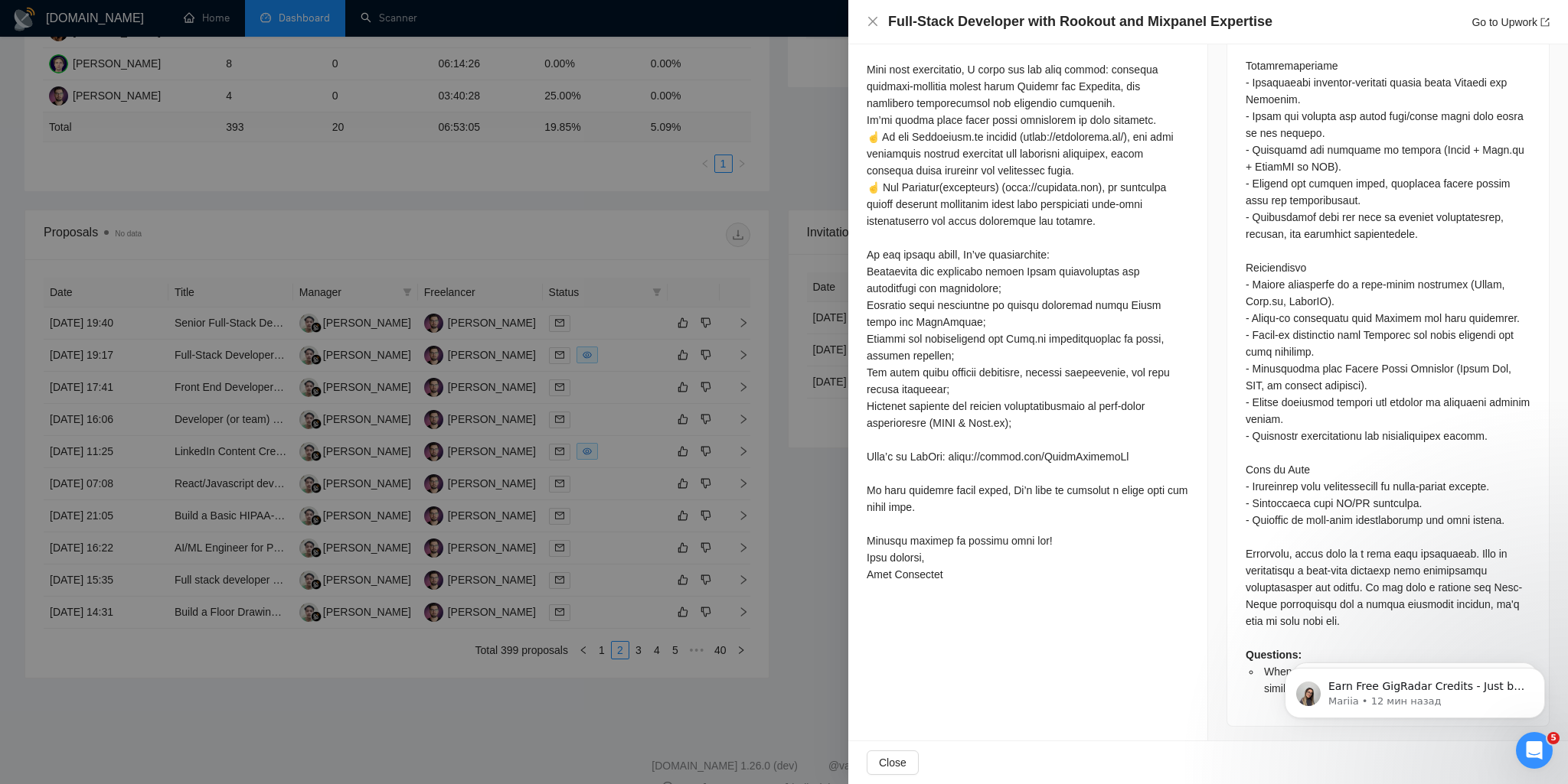
drag, startPoint x: 718, startPoint y: 530, endPoint x: 711, endPoint y: 525, distance: 8.6
click at [717, 530] on div at bounding box center [784, 392] width 1568 height 784
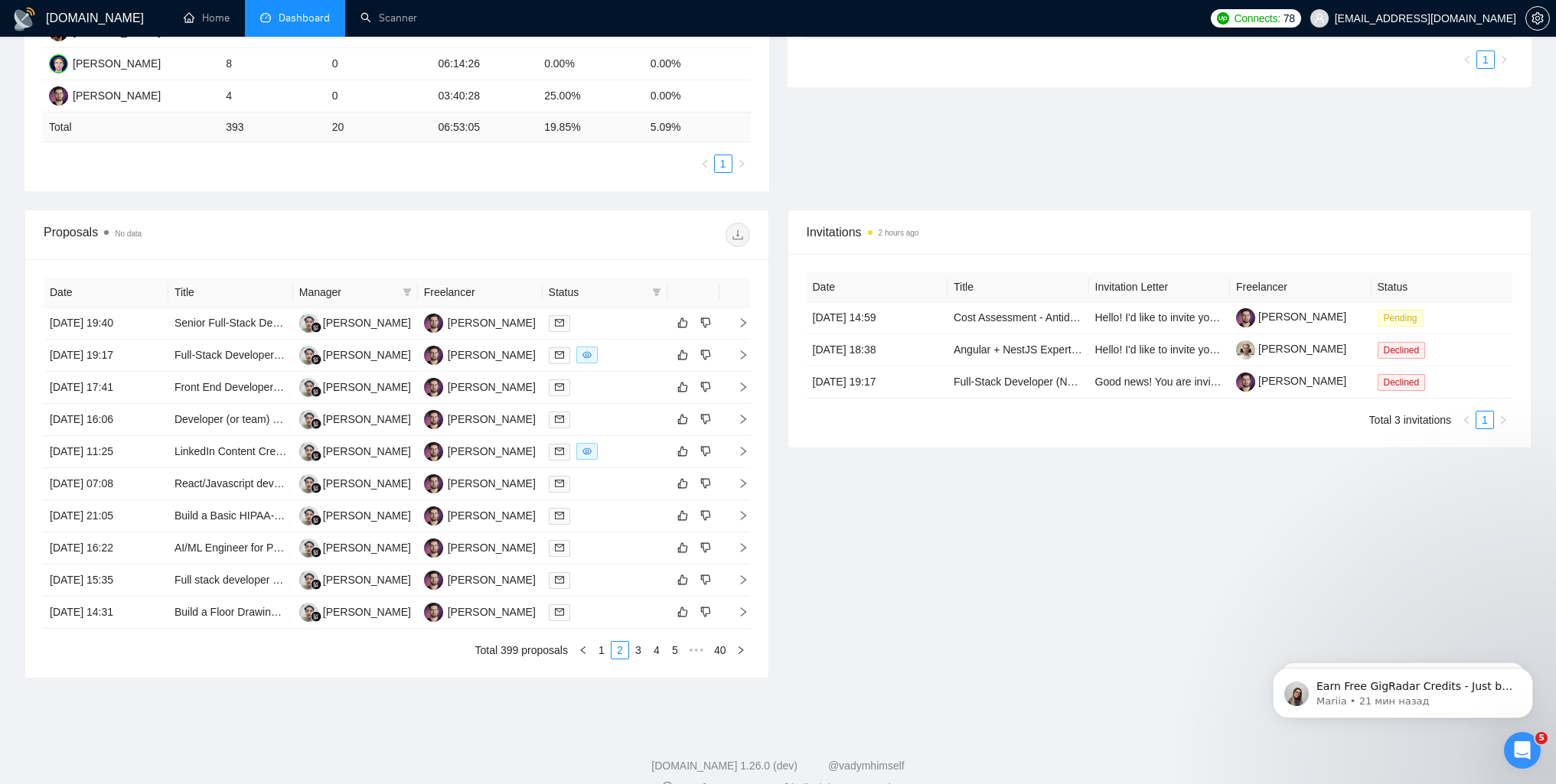
click at [939, 534] on div "Invitations 2 hours ago Date Title Invitation Letter Freelancer Status [DATE] 1…" at bounding box center [1160, 444] width 763 height 469
